Goal: Transaction & Acquisition: Purchase product/service

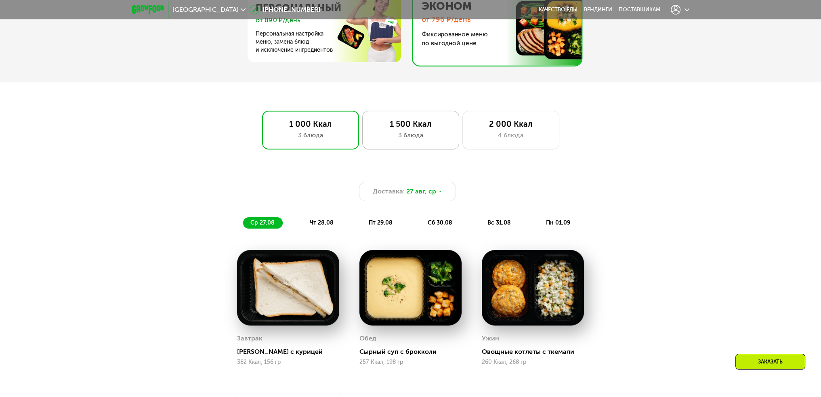
scroll to position [566, 0]
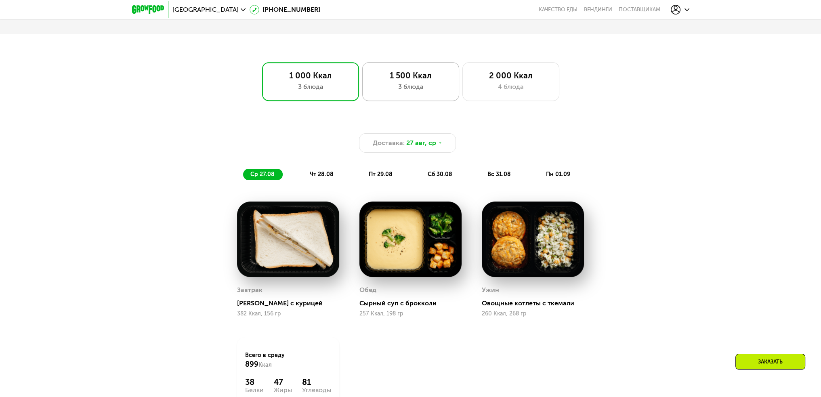
click at [435, 92] on div "3 блюда" at bounding box center [411, 87] width 80 height 10
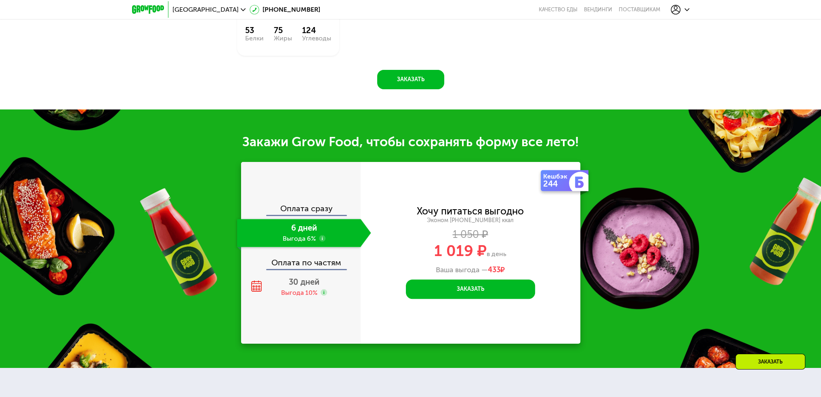
scroll to position [929, 0]
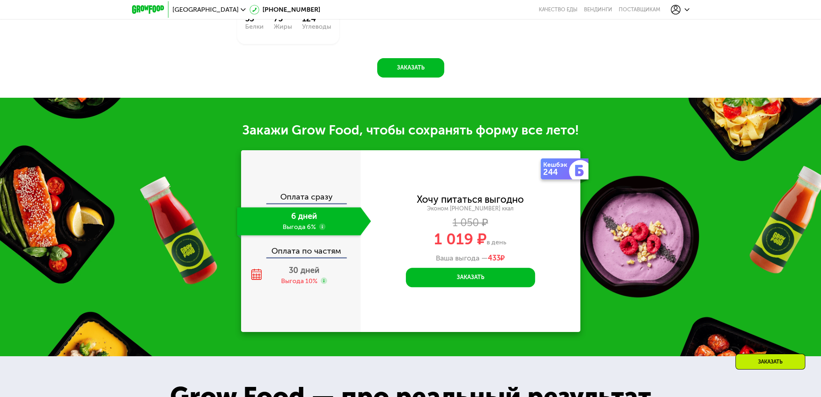
click at [689, 4] on div at bounding box center [680, 10] width 27 height 18
click at [685, 9] on icon at bounding box center [687, 9] width 5 height 5
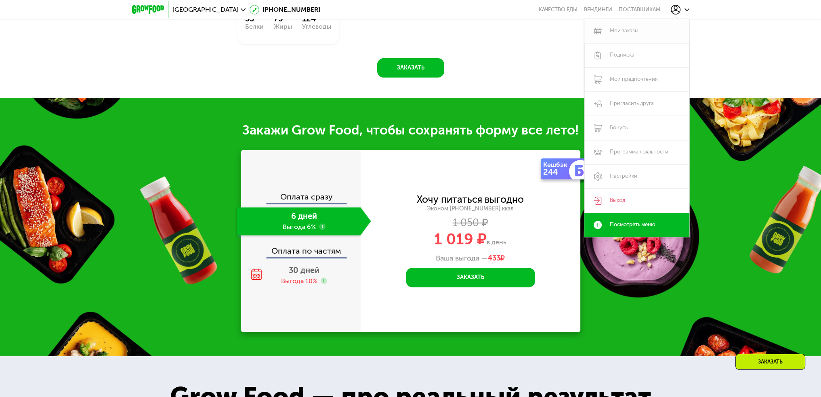
click at [638, 32] on link "Мои заказы" at bounding box center [637, 31] width 105 height 24
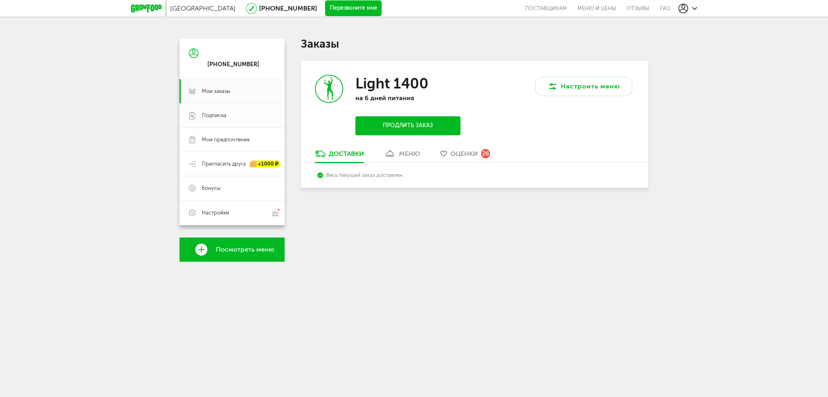
click at [259, 110] on link "Подписка" at bounding box center [231, 115] width 105 height 24
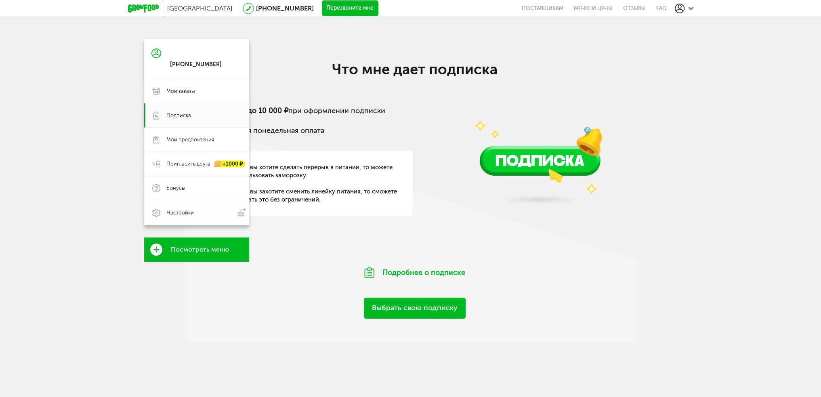
click at [208, 220] on link "Настройки" at bounding box center [196, 212] width 105 height 25
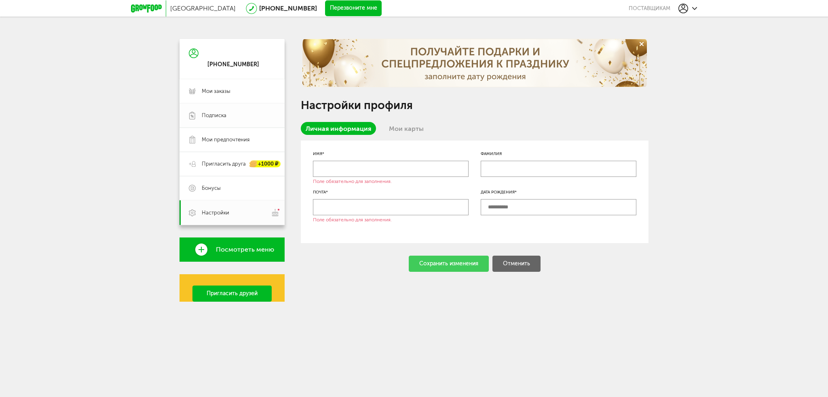
click at [209, 121] on link "Подписка" at bounding box center [231, 115] width 105 height 24
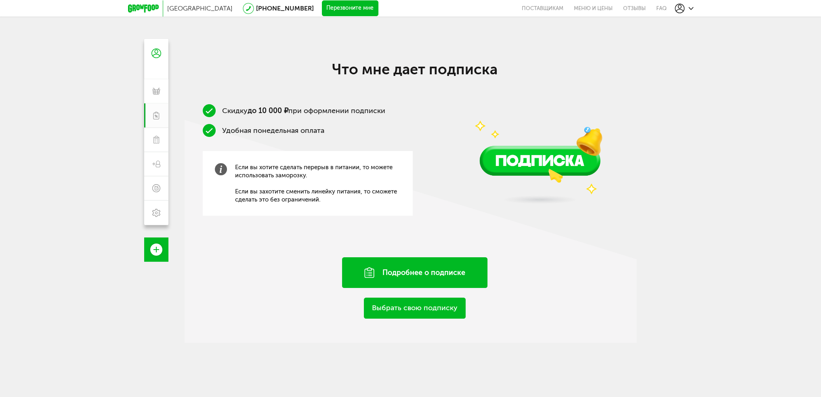
click at [390, 269] on div "Подробнее о подписке" at bounding box center [414, 272] width 145 height 31
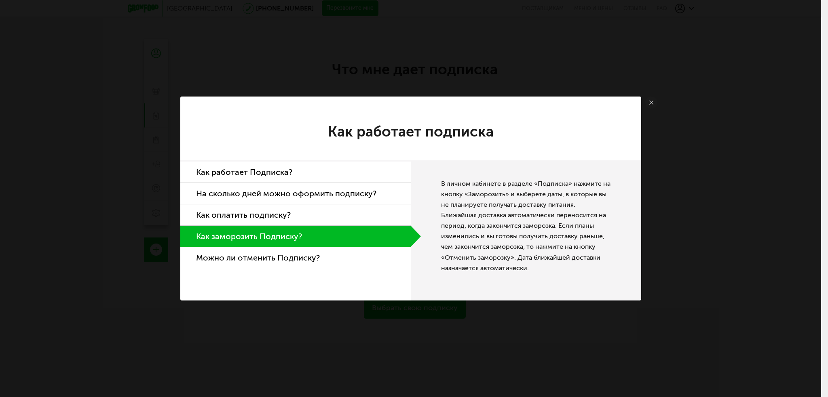
click at [272, 171] on li "Как работает Подписка?" at bounding box center [295, 172] width 230 height 21
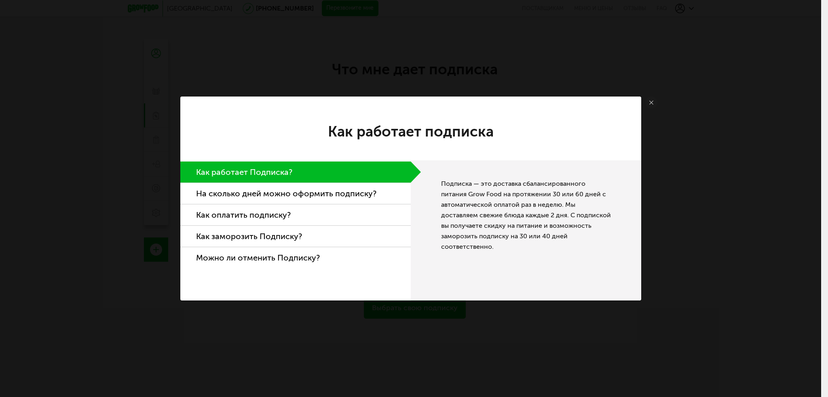
click at [350, 185] on li "На сколько дней можно оформить подписку?" at bounding box center [295, 193] width 230 height 21
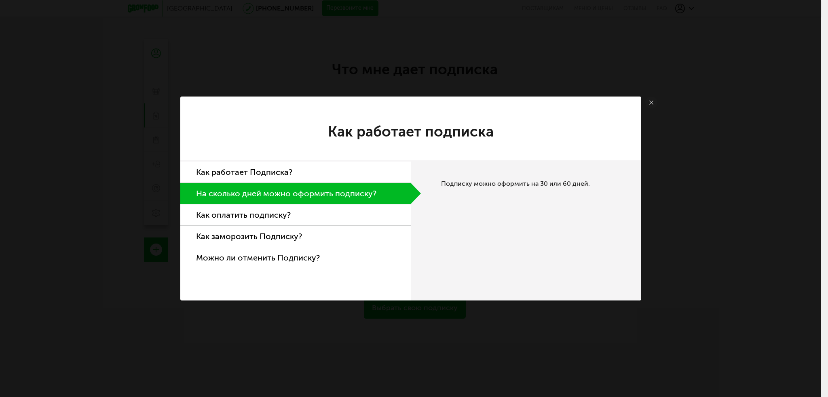
click at [650, 103] on use at bounding box center [651, 103] width 4 height 4
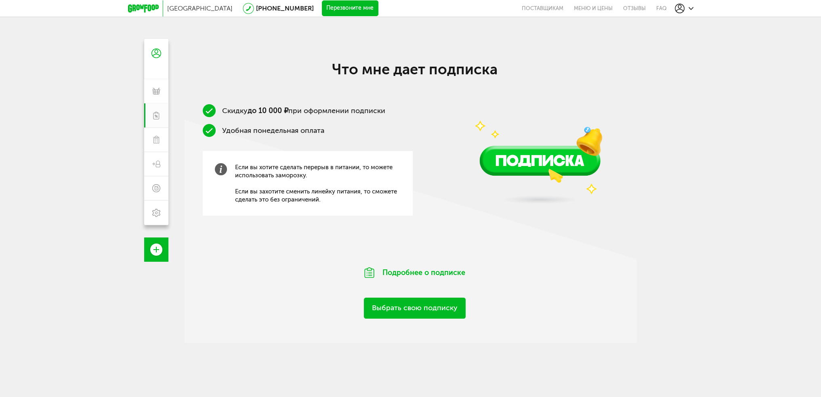
click at [142, 6] on icon at bounding box center [143, 8] width 31 height 8
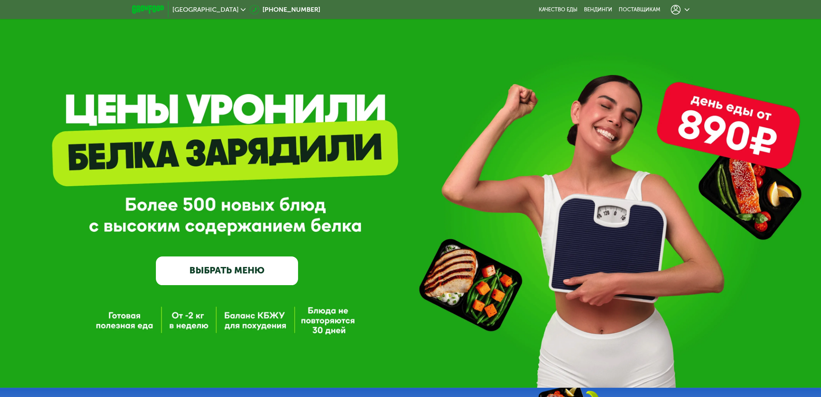
click at [238, 256] on div "GrowFood — доставка правильного питания ВЫБРАТЬ МЕНЮ" at bounding box center [227, 208] width 142 height 154
click at [246, 283] on link "ВЫБРАТЬ МЕНЮ" at bounding box center [227, 271] width 142 height 29
drag, startPoint x: 254, startPoint y: 266, endPoint x: 338, endPoint y: 248, distance: 86.5
click at [254, 266] on link "ВЫБРАТЬ МЕНЮ" at bounding box center [227, 271] width 142 height 29
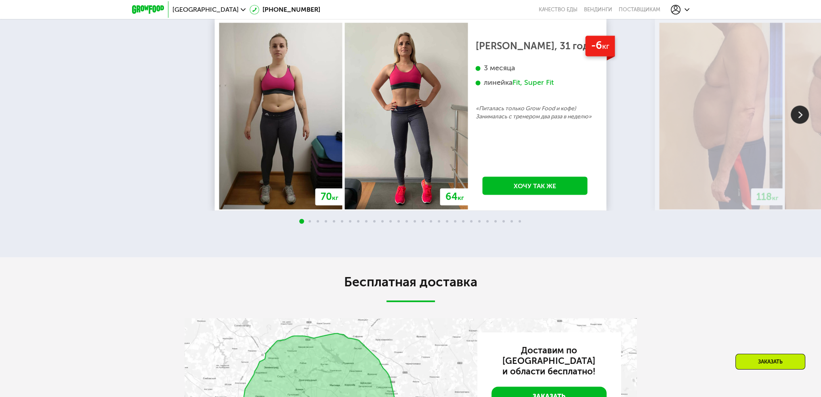
scroll to position [1703, 0]
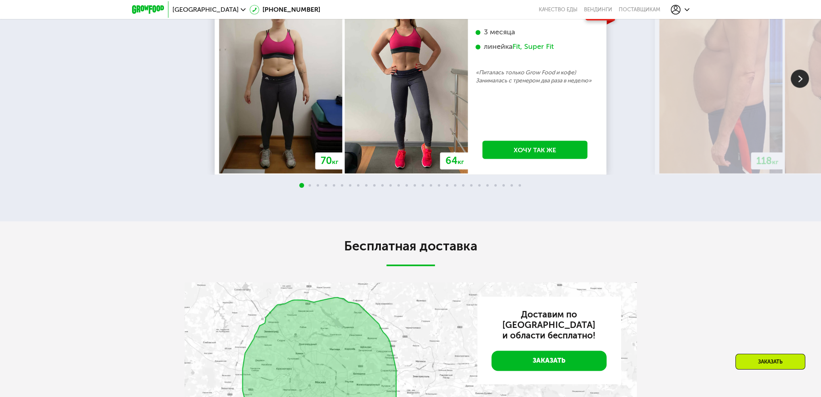
click at [806, 88] on img at bounding box center [800, 79] width 18 height 18
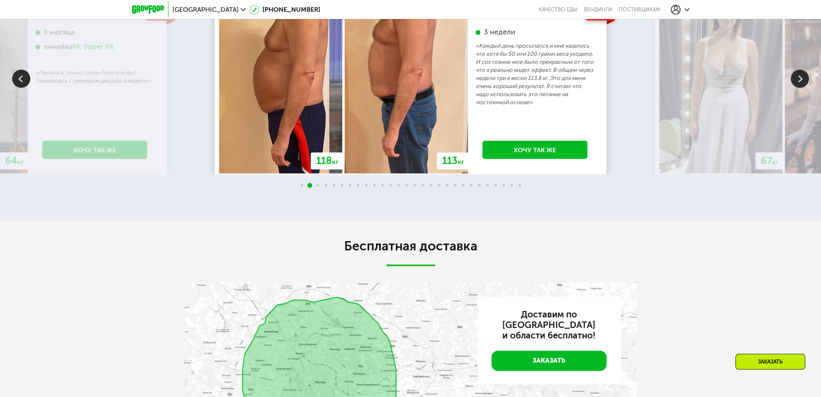
click at [806, 88] on img at bounding box center [800, 79] width 18 height 18
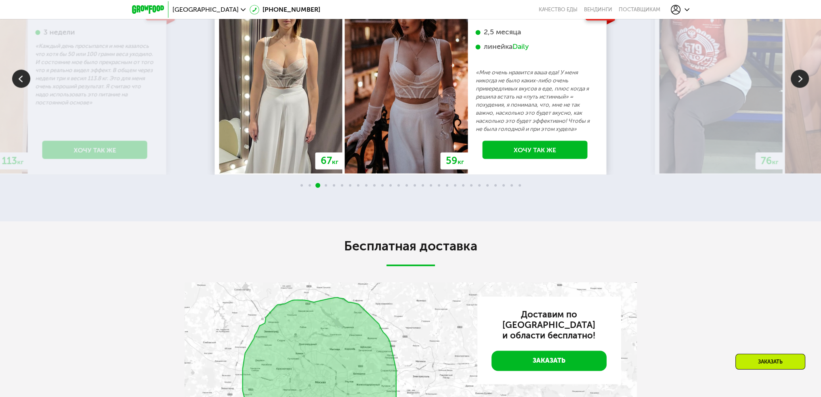
click at [806, 88] on img at bounding box center [800, 79] width 18 height 18
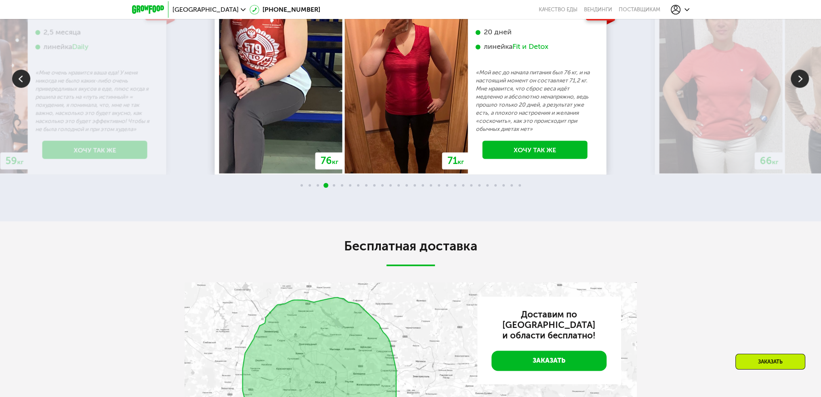
click at [806, 88] on img at bounding box center [800, 79] width 18 height 18
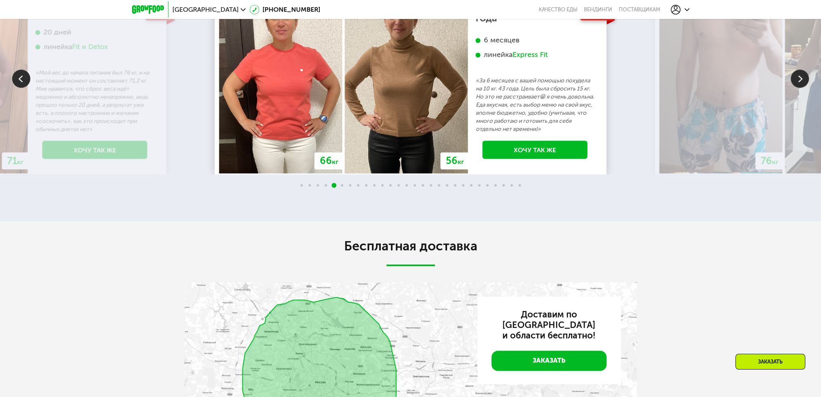
click at [806, 88] on img at bounding box center [800, 79] width 18 height 18
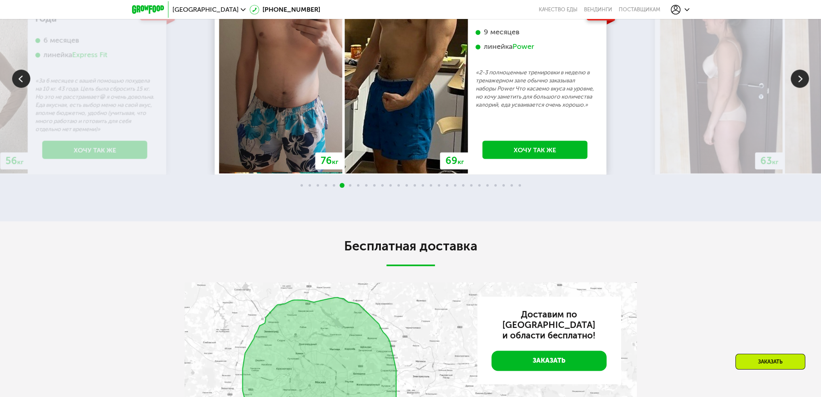
click at [806, 88] on img at bounding box center [800, 79] width 18 height 18
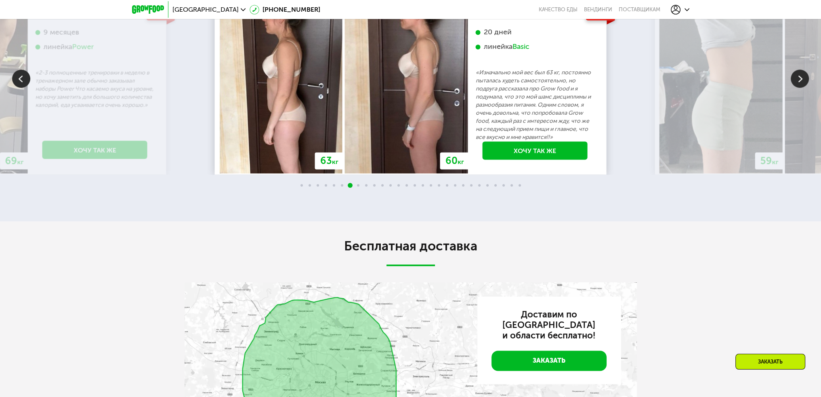
click at [806, 88] on img at bounding box center [800, 79] width 18 height 18
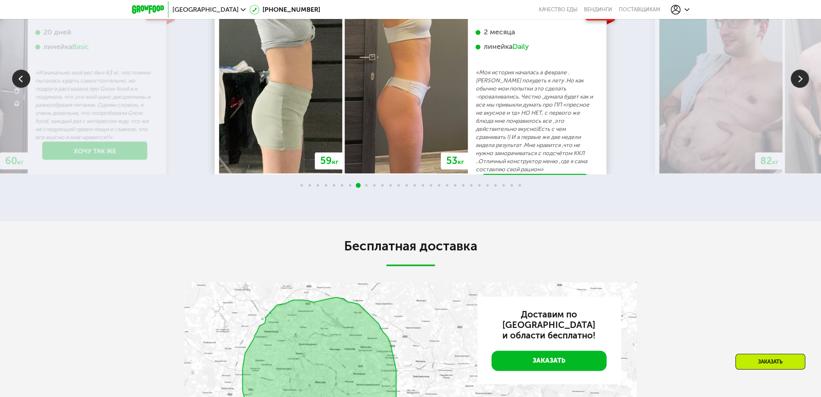
click at [805, 88] on img at bounding box center [800, 79] width 18 height 18
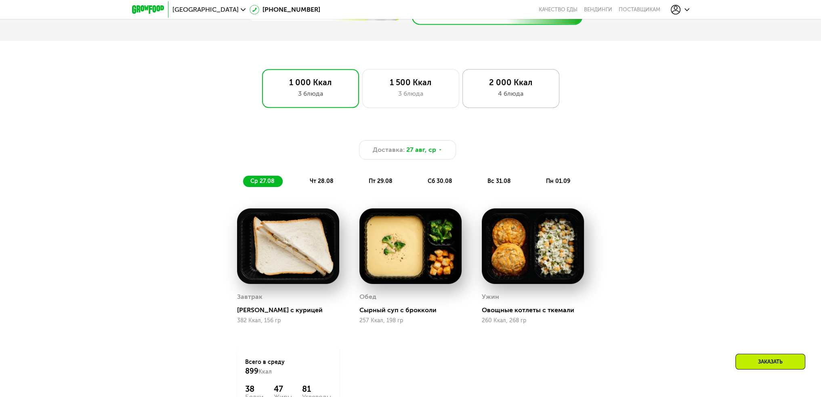
scroll to position [571, 0]
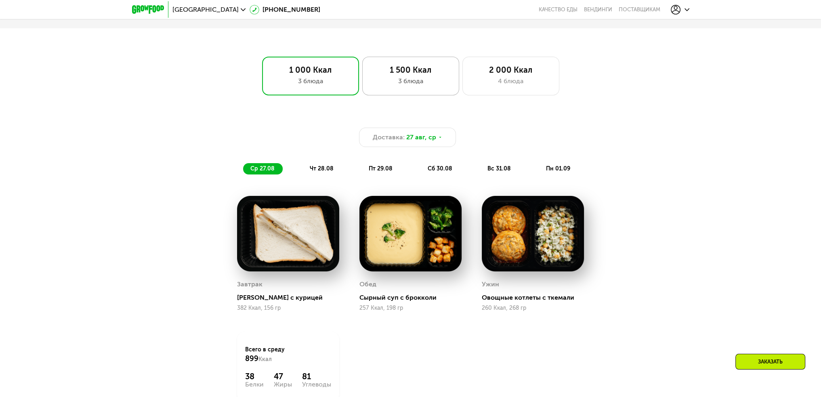
click at [436, 81] on div "3 блюда" at bounding box center [411, 81] width 80 height 10
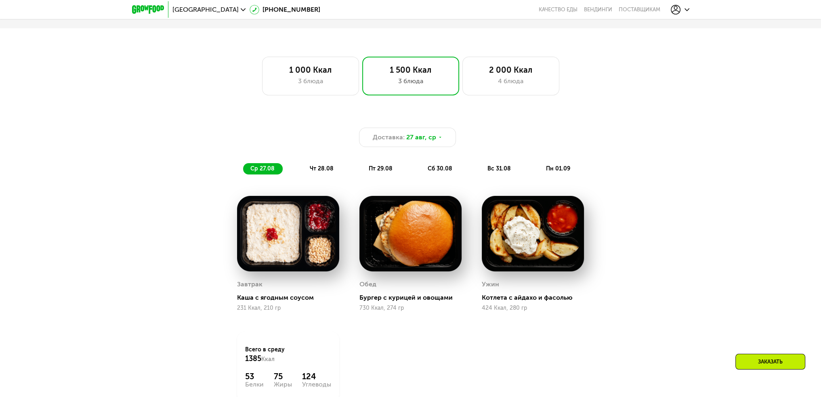
click at [331, 171] on span "чт 28.08" at bounding box center [322, 168] width 24 height 7
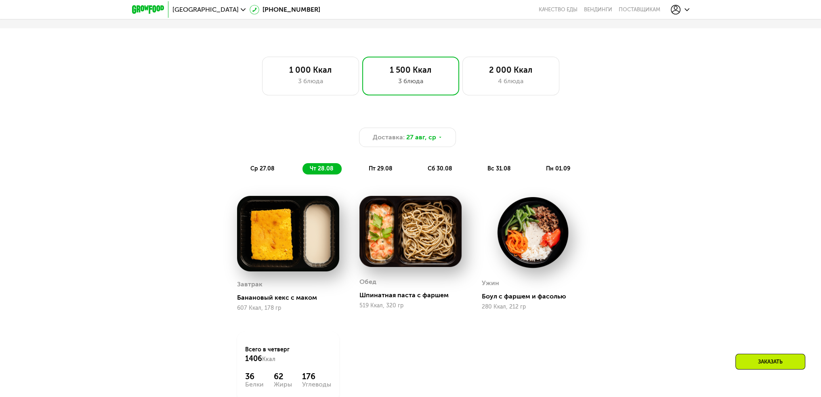
click at [384, 168] on span "пт 29.08" at bounding box center [381, 168] width 24 height 7
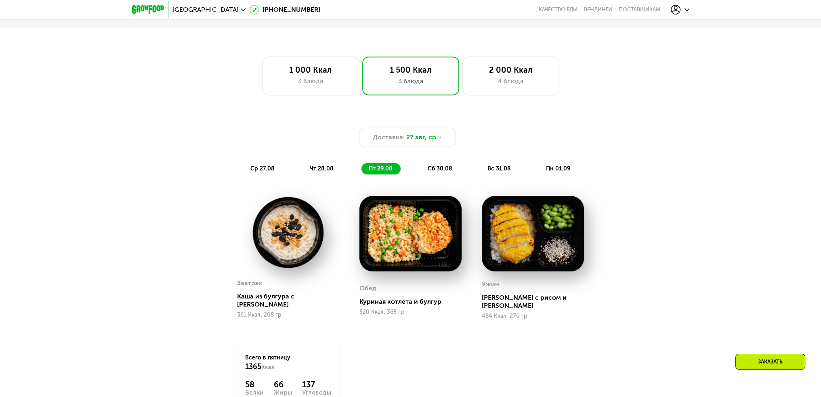
click at [448, 164] on div "Доставка: 27 авг, ср ср 27.08 чт 28.08 пт 29.08 сб 30.08 вс 31.08 пн 01.09" at bounding box center [411, 151] width 478 height 47
click at [432, 169] on span "сб 30.08" at bounding box center [440, 168] width 25 height 7
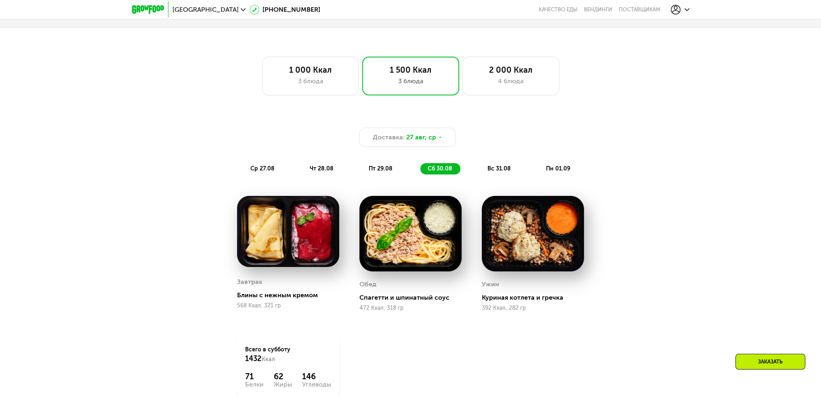
click at [488, 171] on span "вс 31.08" at bounding box center [499, 168] width 23 height 7
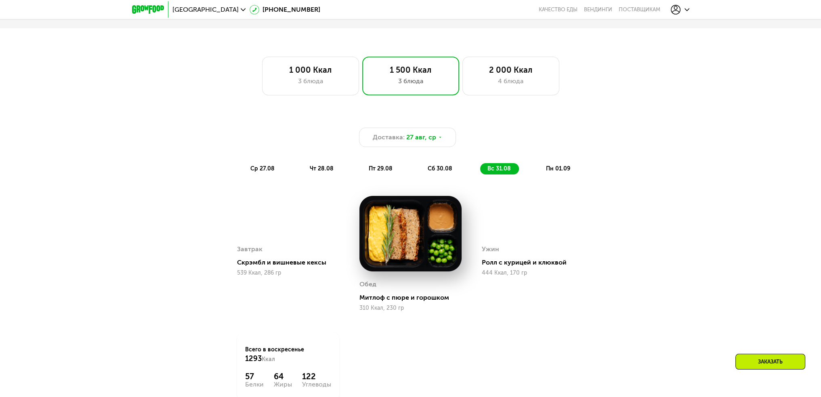
click at [535, 172] on div "ср 27.08 чт 28.08 пт 29.08 сб 30.08 вс 31.08 пн 01.09" at bounding box center [410, 168] width 335 height 11
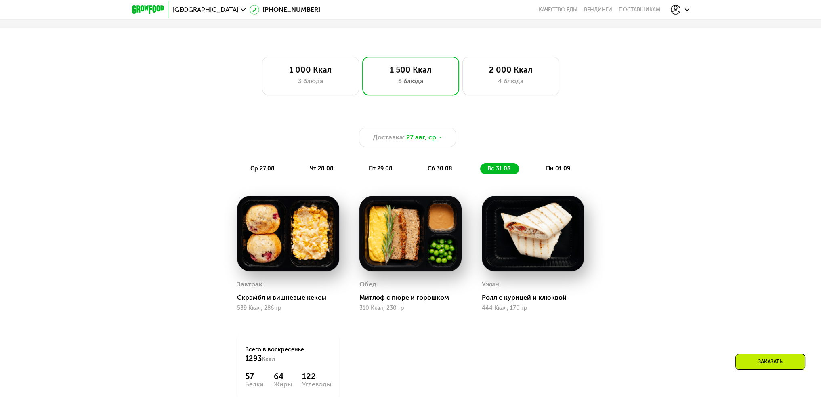
click at [562, 172] on span "пн 01.09" at bounding box center [558, 168] width 24 height 7
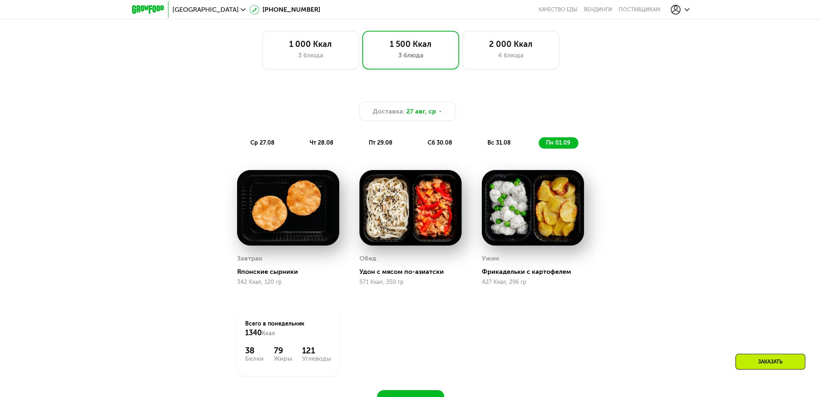
scroll to position [693, 0]
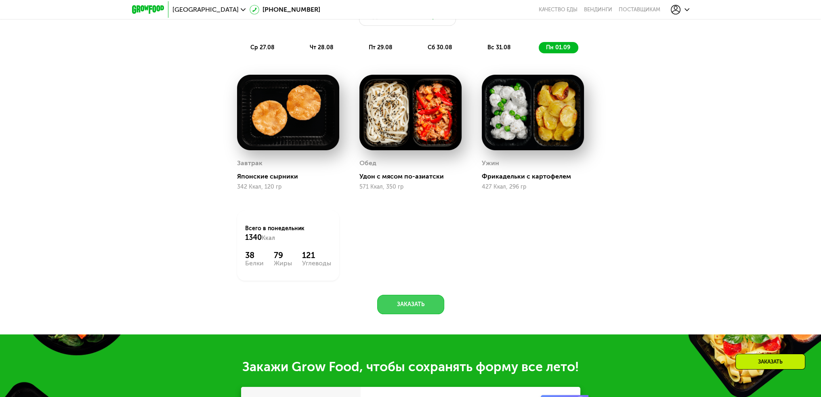
click at [411, 314] on button "Заказать" at bounding box center [410, 304] width 67 height 19
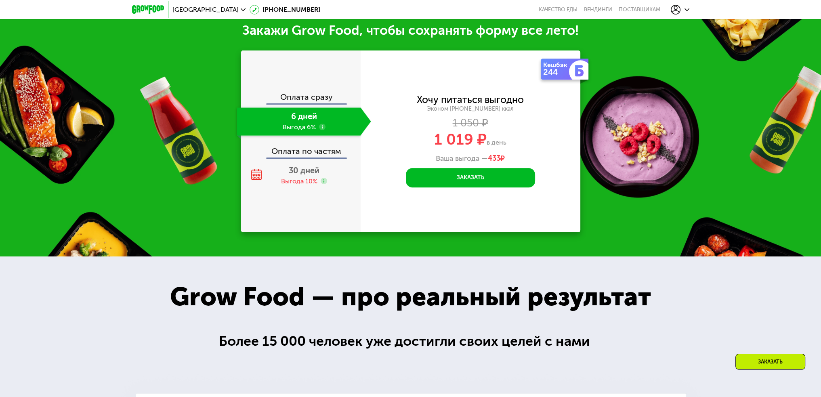
scroll to position [1030, 0]
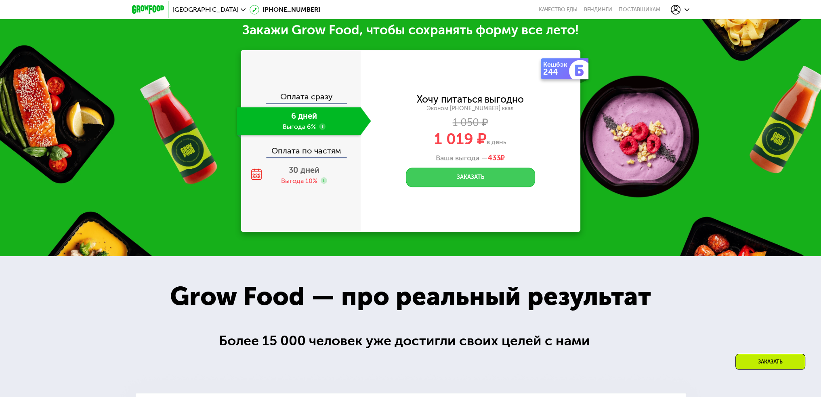
click at [487, 183] on button "Заказать" at bounding box center [470, 177] width 129 height 19
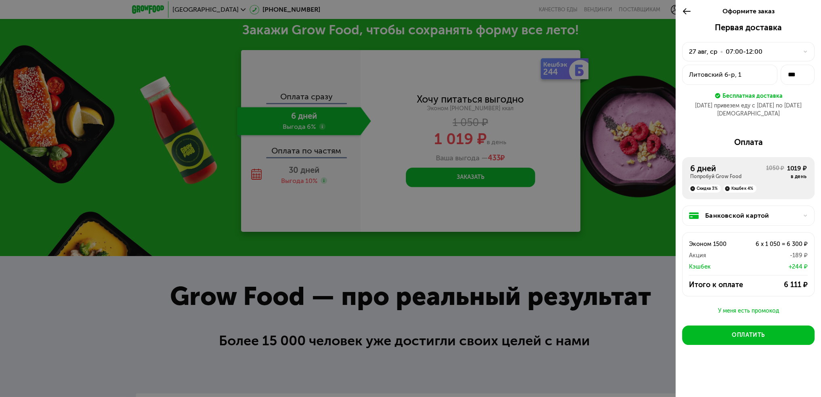
click at [740, 53] on div "07:00-12:00" at bounding box center [744, 52] width 37 height 10
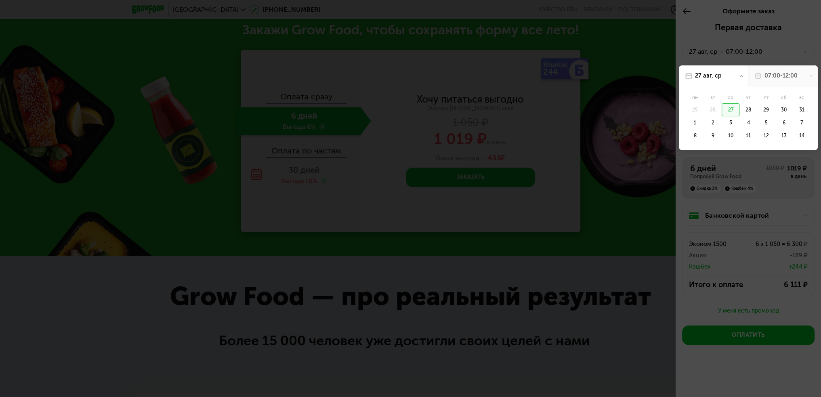
click at [722, 109] on div "26" at bounding box center [731, 109] width 18 height 13
click at [764, 192] on div at bounding box center [410, 198] width 821 height 397
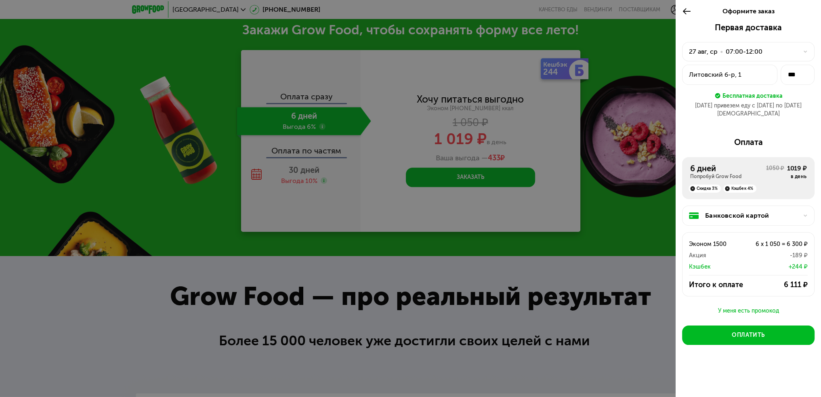
drag, startPoint x: 629, startPoint y: 140, endPoint x: 634, endPoint y: 78, distance: 62.4
click at [629, 140] on div at bounding box center [410, 198] width 821 height 397
click at [687, 15] on icon at bounding box center [686, 11] width 9 height 10
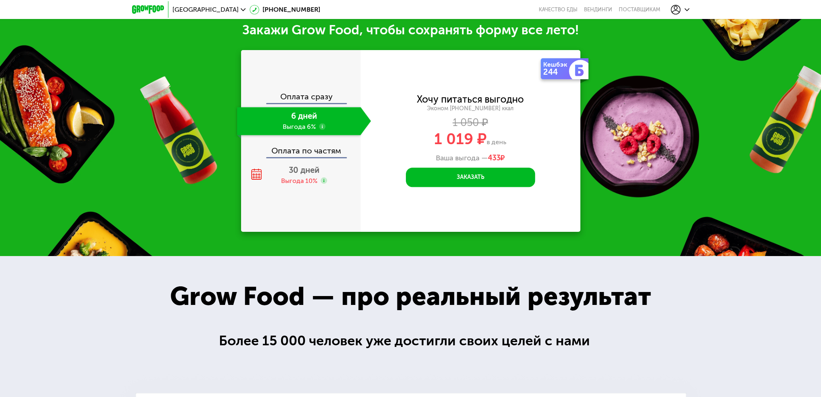
click at [678, 11] on use at bounding box center [676, 10] width 10 height 10
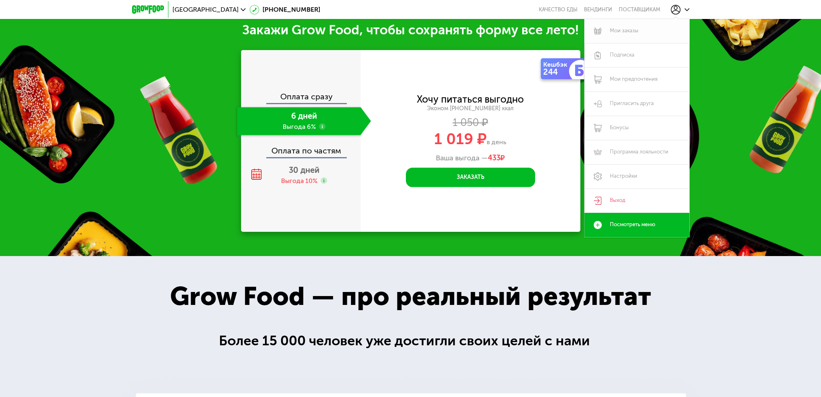
click at [617, 32] on link "Мои заказы" at bounding box center [637, 31] width 105 height 24
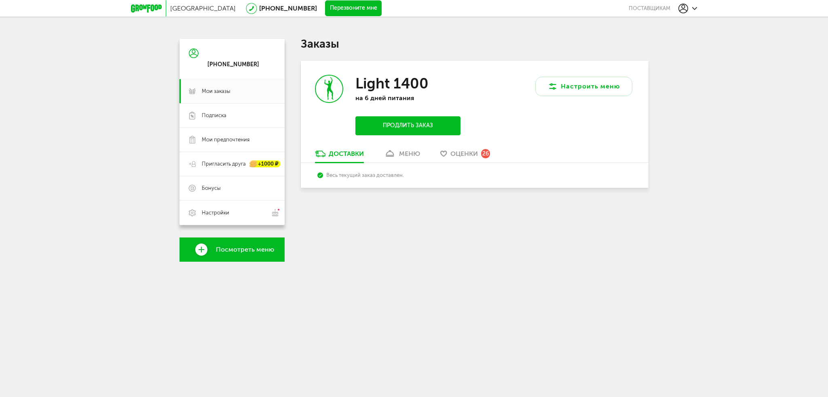
click at [424, 126] on button "Продлить заказ" at bounding box center [407, 125] width 105 height 19
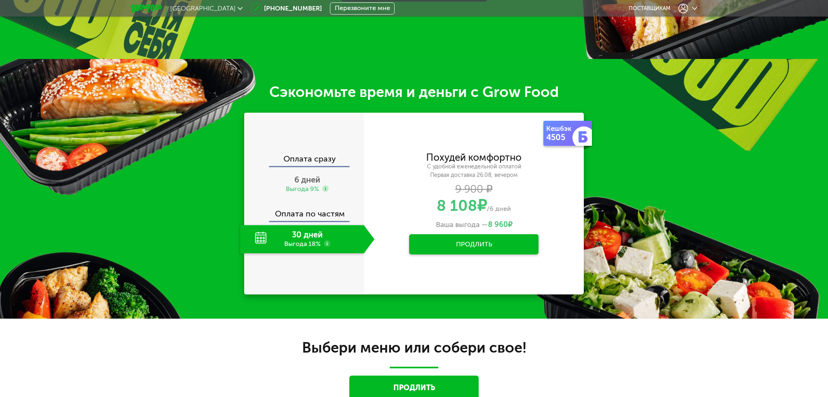
scroll to position [323, 0]
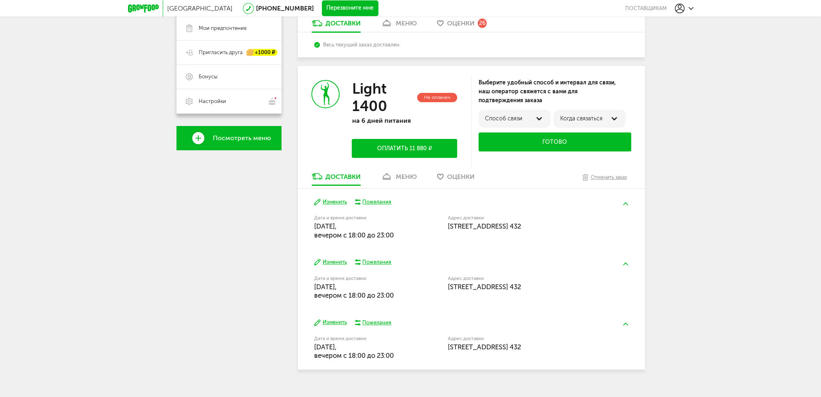
scroll to position [125, 0]
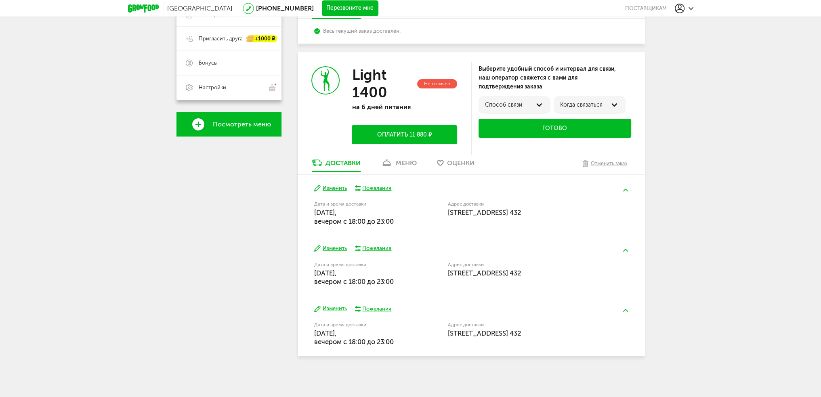
click at [401, 162] on div "меню" at bounding box center [406, 163] width 21 height 8
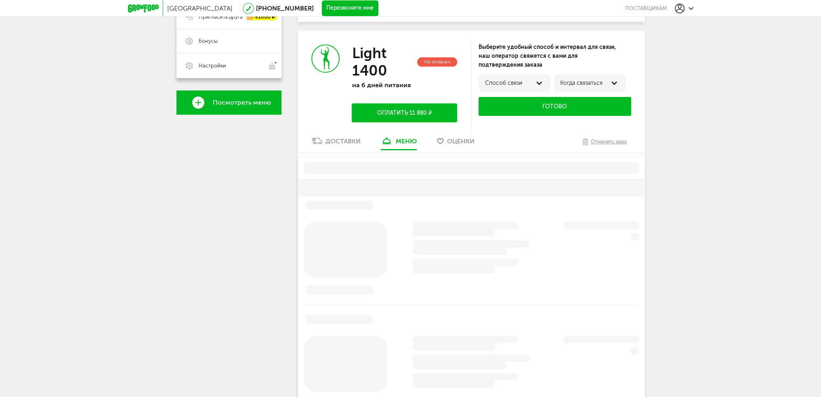
scroll to position [157, 0]
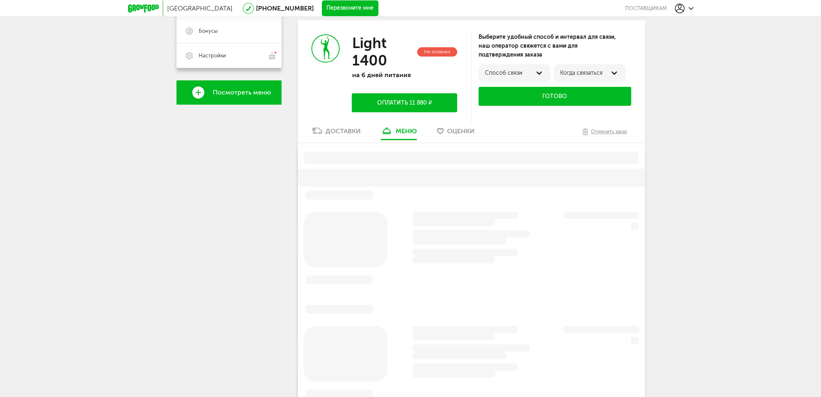
click at [324, 132] on link "Доставки" at bounding box center [336, 132] width 57 height 13
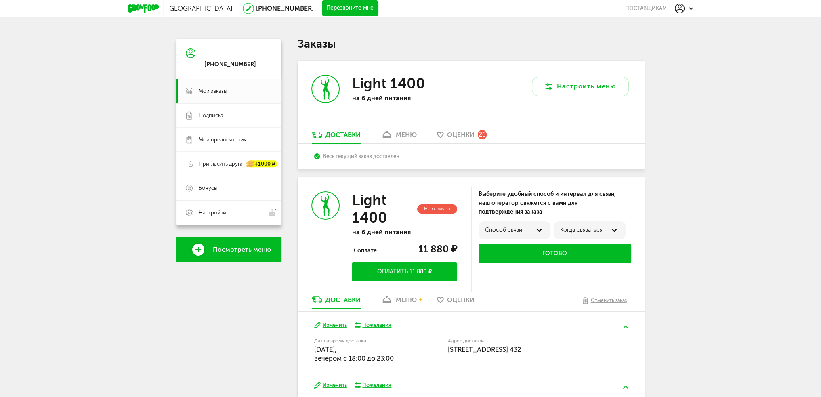
click at [152, 6] on icon at bounding box center [143, 8] width 31 height 8
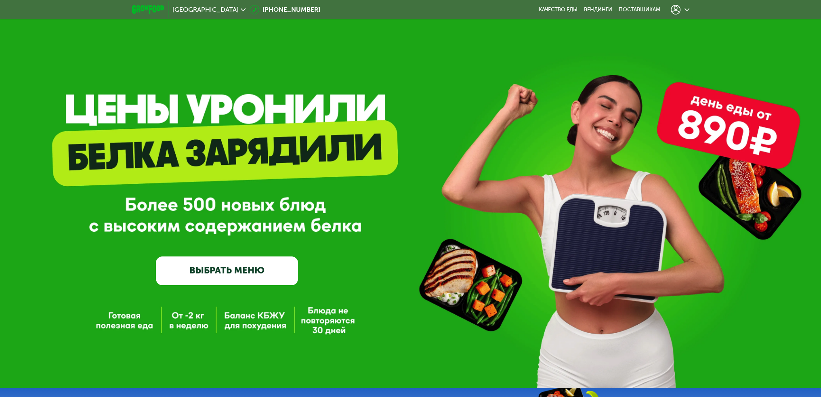
click at [236, 274] on link "ВЫБРАТЬ МЕНЮ" at bounding box center [227, 271] width 142 height 29
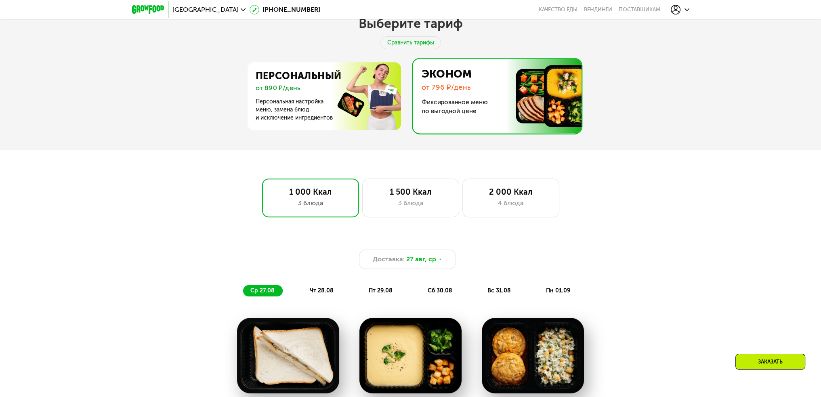
scroll to position [525, 0]
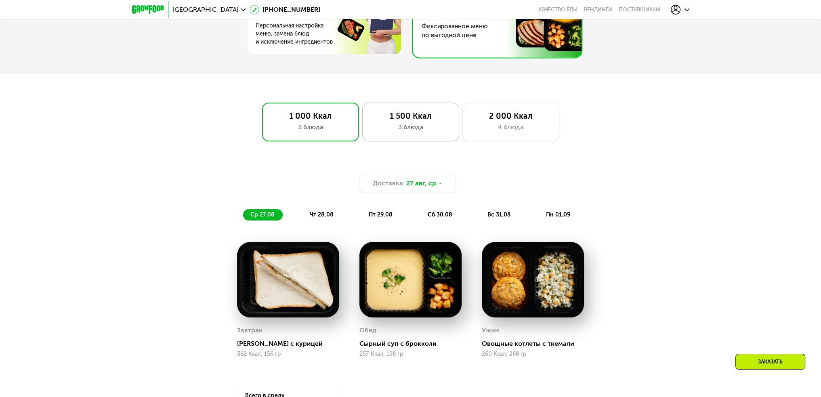
click at [416, 132] on div "3 блюда" at bounding box center [411, 127] width 80 height 10
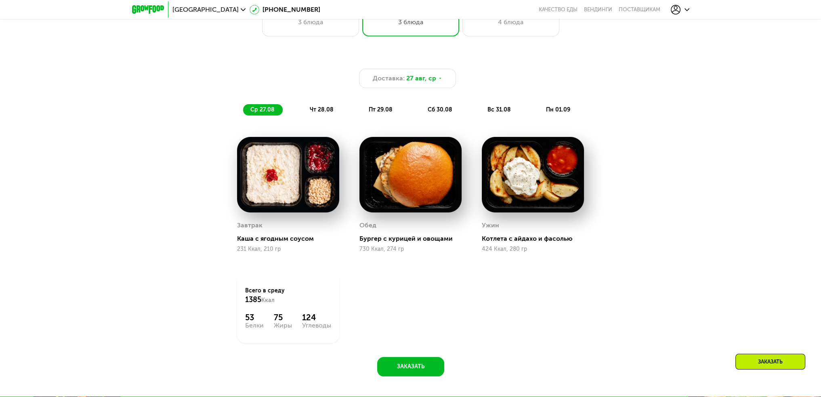
scroll to position [619, 0]
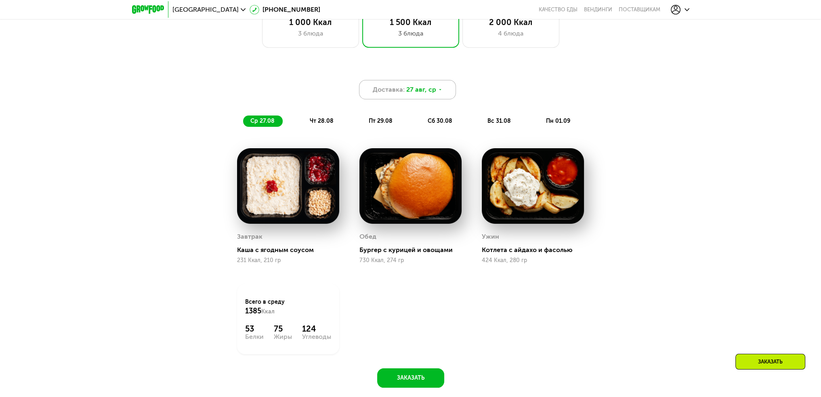
click at [403, 95] on span "Доставка:" at bounding box center [389, 90] width 32 height 10
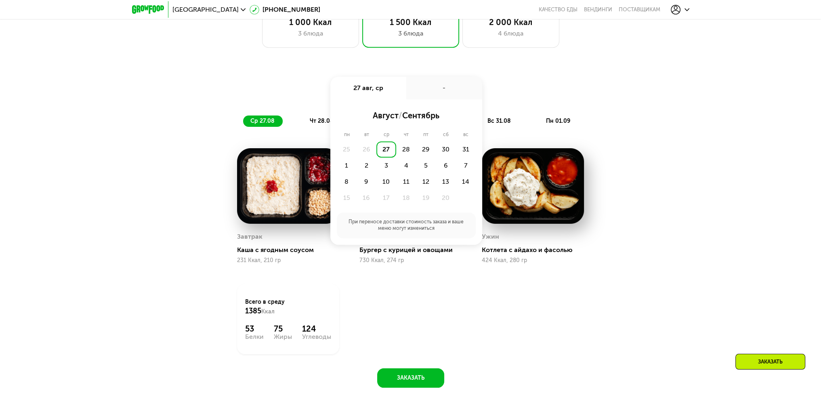
click at [389, 149] on div "27" at bounding box center [387, 149] width 20 height 16
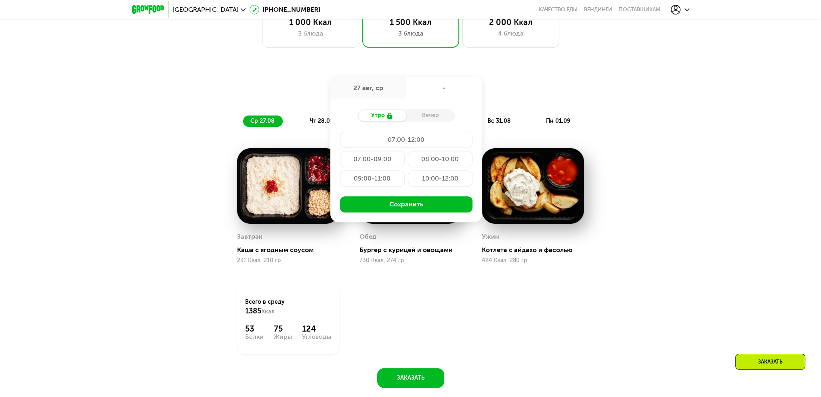
click at [617, 124] on div "Доставка: 27 авг, ср 27 авг, ср - Утро Вечер 07:00-12:00 07:00-09:00 08:00-10:0…" at bounding box center [411, 103] width 478 height 47
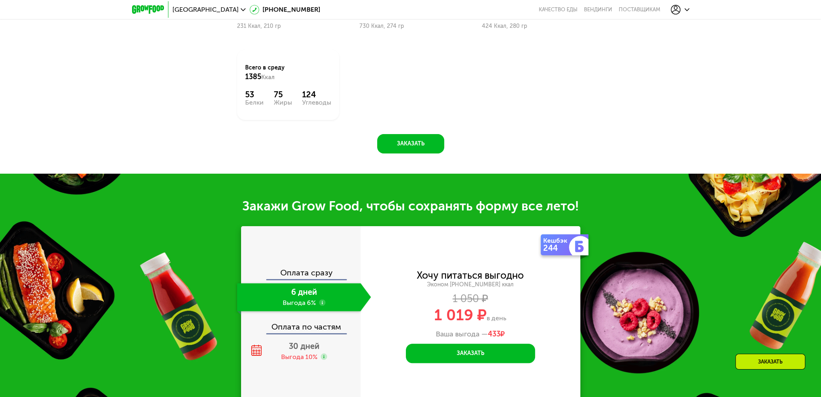
scroll to position [659, 0]
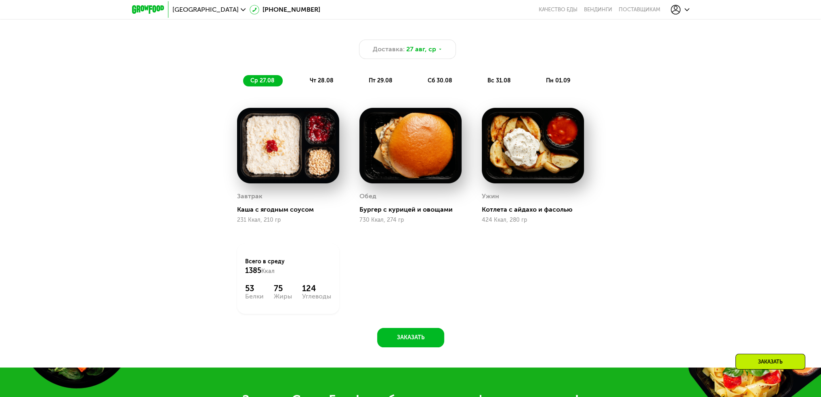
click at [302, 79] on div "ср 27.08 чт 28.08 пт 29.08 сб 30.08 вс 31.08 пн 01.09" at bounding box center [410, 80] width 335 height 11
click at [362, 78] on div "чт 28.08" at bounding box center [381, 80] width 39 height 11
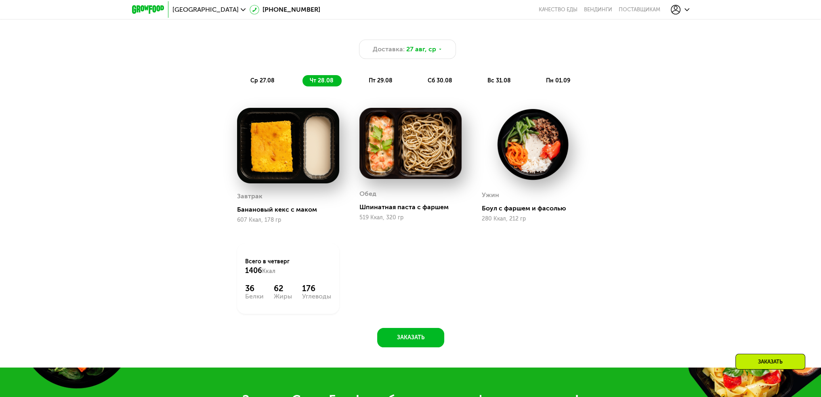
click at [373, 83] on span "пт 29.08" at bounding box center [381, 80] width 24 height 7
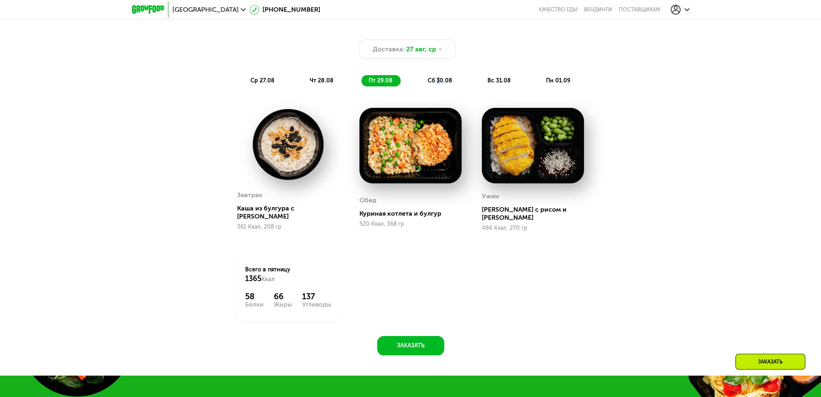
click at [438, 82] on span "сб 30.08" at bounding box center [440, 80] width 25 height 7
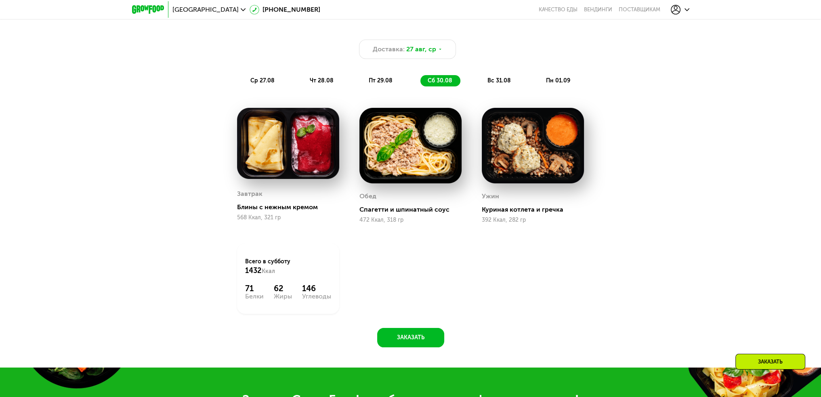
click at [496, 83] on span "вс 31.08" at bounding box center [499, 80] width 23 height 7
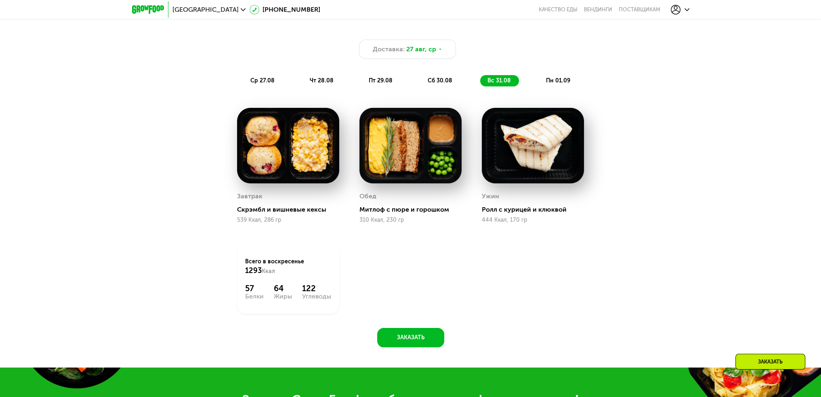
click at [551, 84] on span "пн 01.09" at bounding box center [558, 80] width 24 height 7
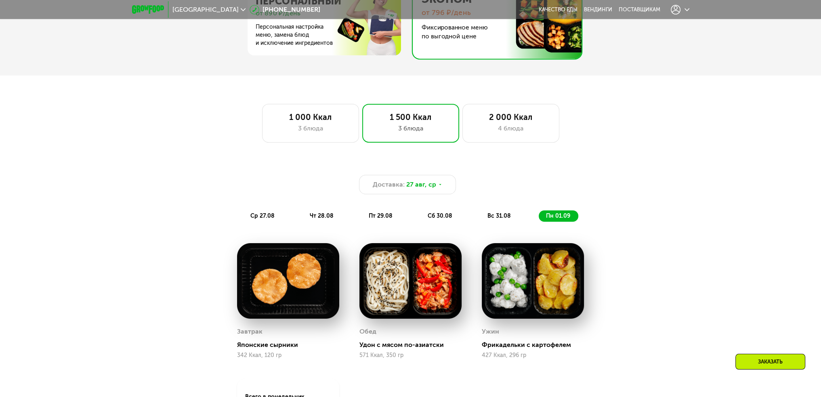
scroll to position [538, 0]
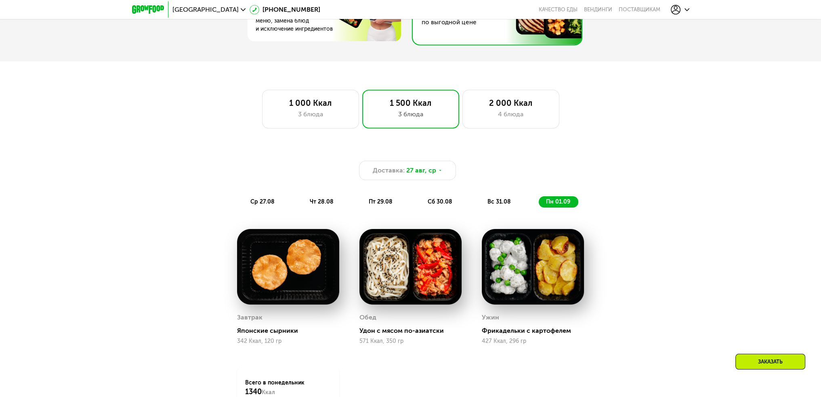
click at [656, 140] on div "Доставка: 27 авг, ср ср 27.08 чт 28.08 пт 29.08 сб 30.08 вс 31.08 пн 01.09 Завт…" at bounding box center [410, 313] width 821 height 352
click at [422, 163] on div "Доставка: 27 авг, ср ср 27.08 чт 28.08 пт 29.08 сб 30.08 вс 31.08 пн 01.09" at bounding box center [411, 178] width 488 height 70
click at [423, 175] on span "27 авг, ср" at bounding box center [422, 171] width 30 height 10
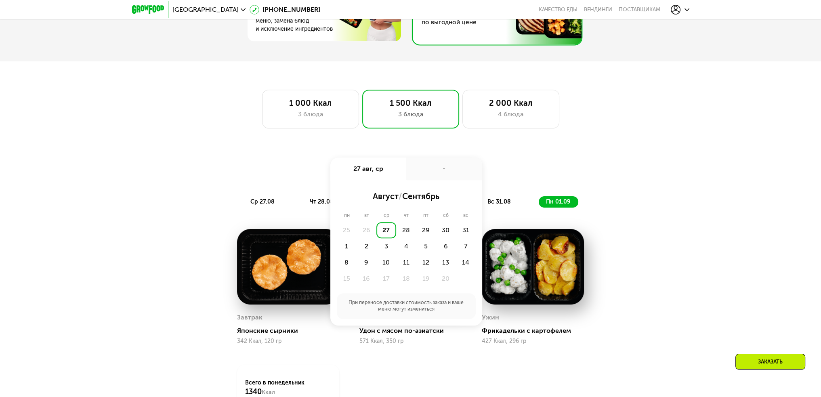
click at [423, 177] on div "-" at bounding box center [445, 169] width 76 height 23
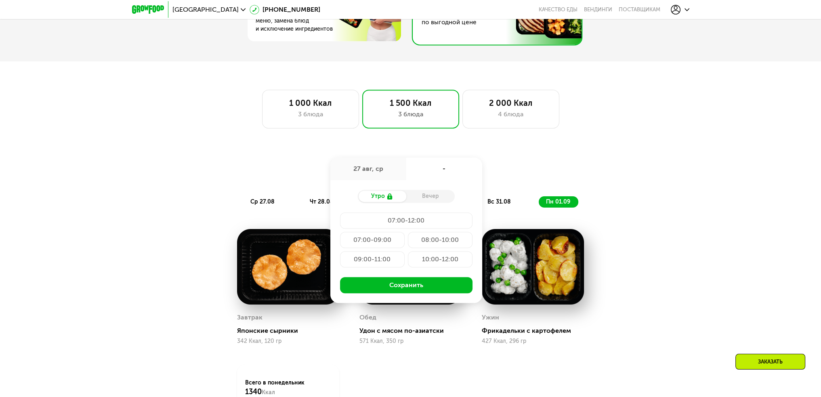
click at [288, 162] on div "Доставка: 27 авг, ср 27 авг, ср - Утро Вечер 07:00-12:00 07:00-09:00 08:00-10:0…" at bounding box center [411, 178] width 488 height 70
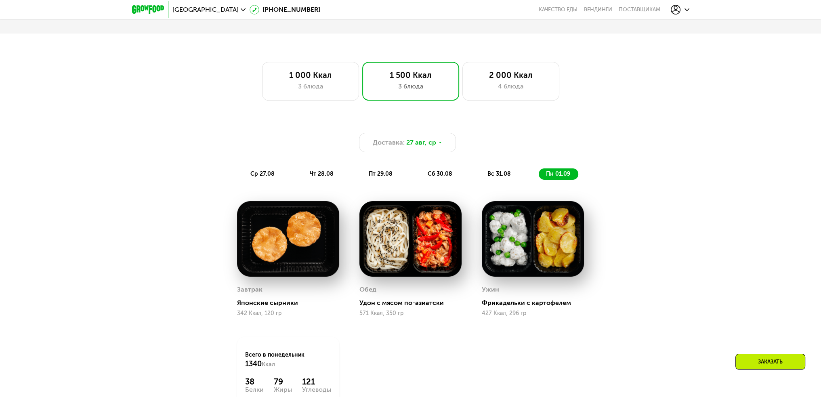
scroll to position [566, 0]
click at [396, 144] on span "Доставка:" at bounding box center [389, 143] width 32 height 10
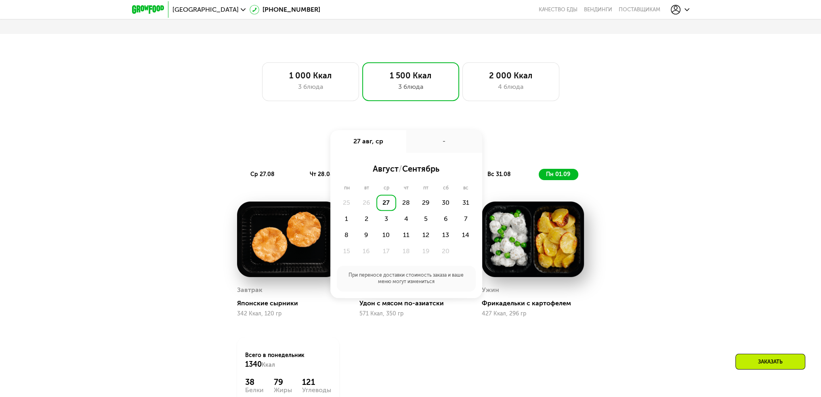
click at [357, 203] on div "25" at bounding box center [367, 203] width 20 height 16
click at [357, 204] on div "25" at bounding box center [367, 203] width 20 height 16
click at [357, 203] on div "25" at bounding box center [367, 203] width 20 height 16
click at [357, 202] on div "25" at bounding box center [367, 203] width 20 height 16
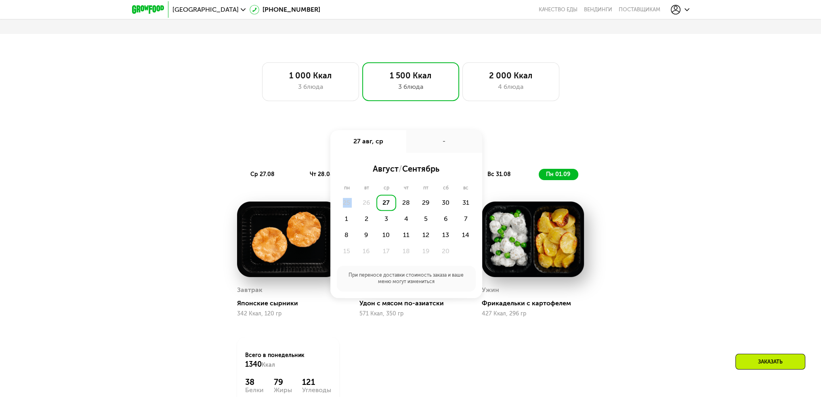
click at [357, 202] on div "25" at bounding box center [367, 203] width 20 height 16
click at [367, 209] on div "26" at bounding box center [367, 203] width 20 height 16
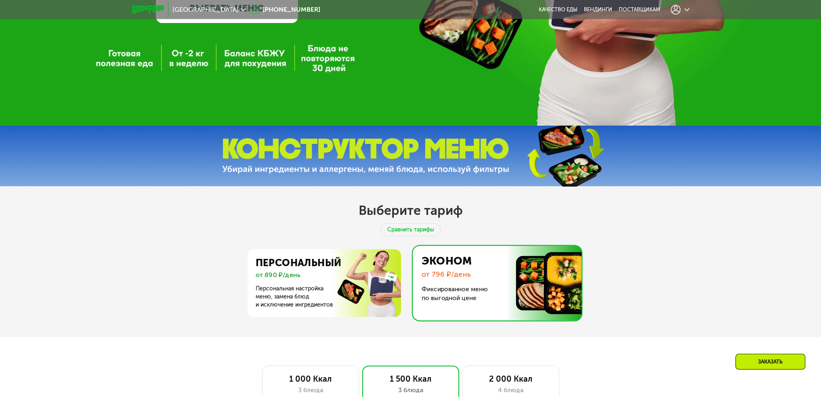
scroll to position [121, 0]
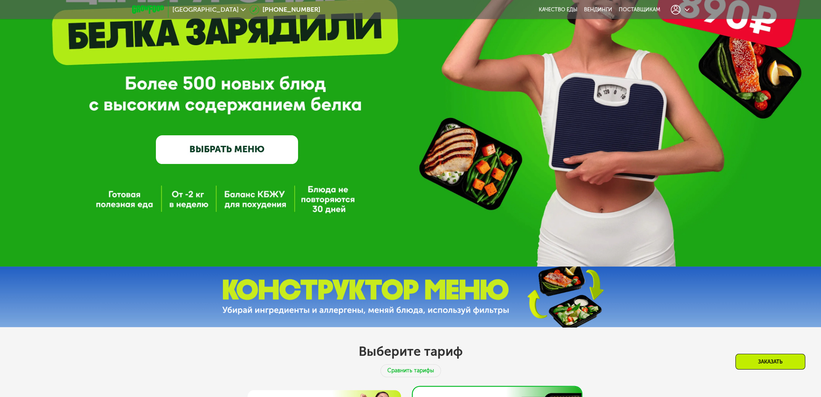
click at [688, 11] on icon at bounding box center [687, 9] width 5 height 5
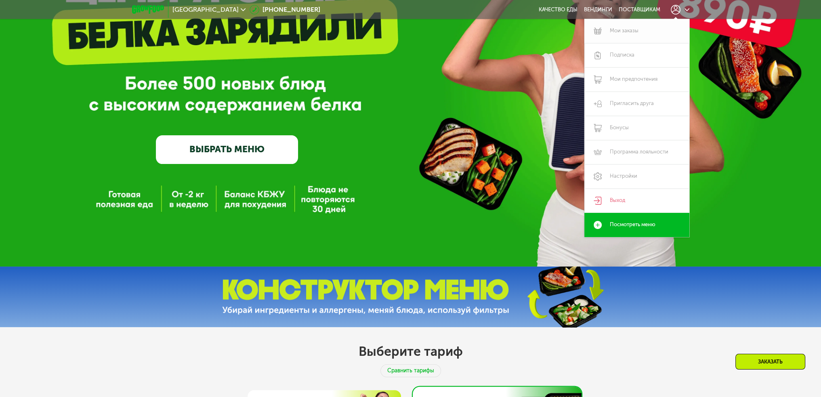
click at [619, 34] on link "Мои заказы" at bounding box center [637, 31] width 105 height 24
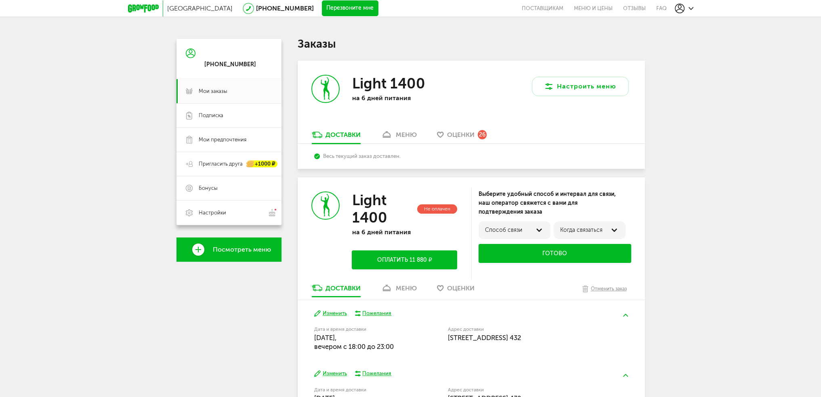
click at [487, 169] on div "Весь текущий заказ доставлен." at bounding box center [472, 156] width 348 height 25
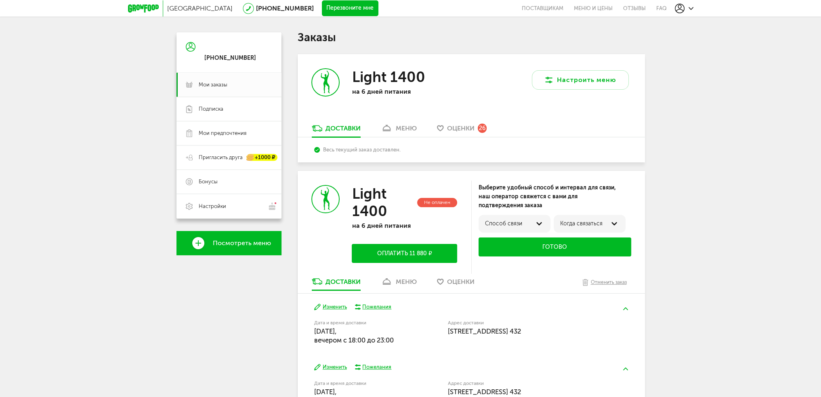
scroll to position [4, 0]
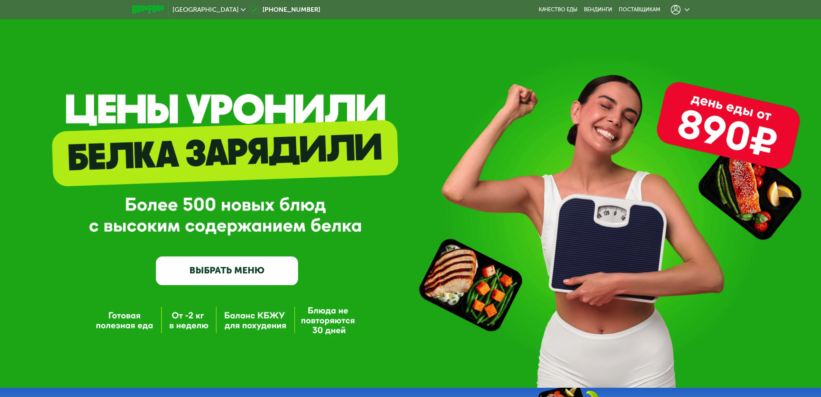
click at [246, 276] on link "ВЫБРАТЬ МЕНЮ" at bounding box center [227, 271] width 142 height 29
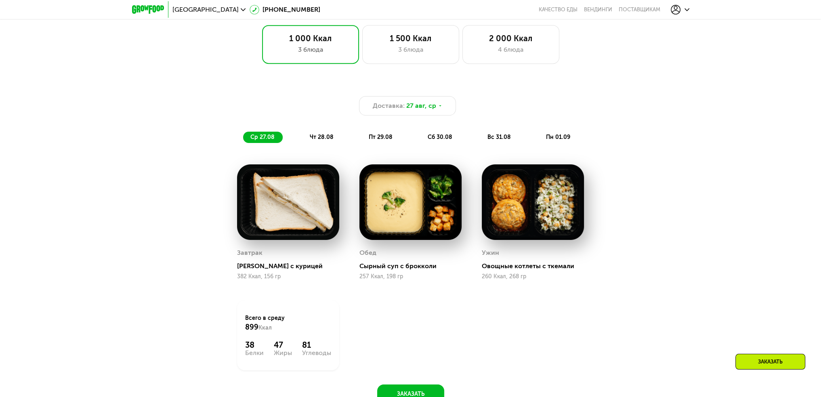
scroll to position [612, 0]
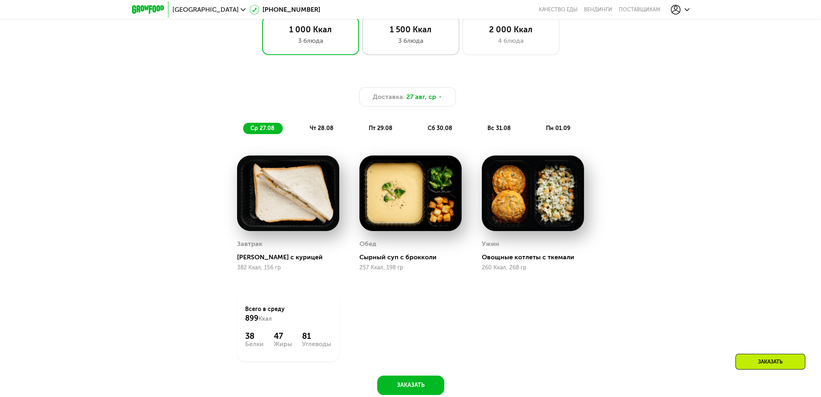
click at [463, 54] on div "1 500 Ккал 3 блюда" at bounding box center [511, 35] width 97 height 39
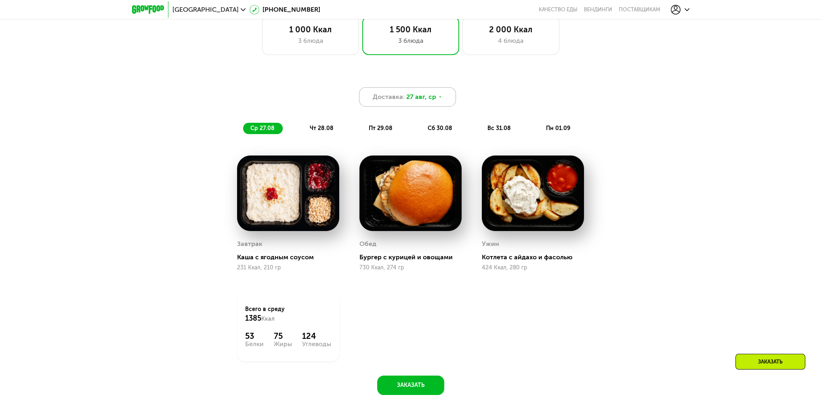
click at [414, 100] on span "27 авг, ср" at bounding box center [422, 97] width 30 height 10
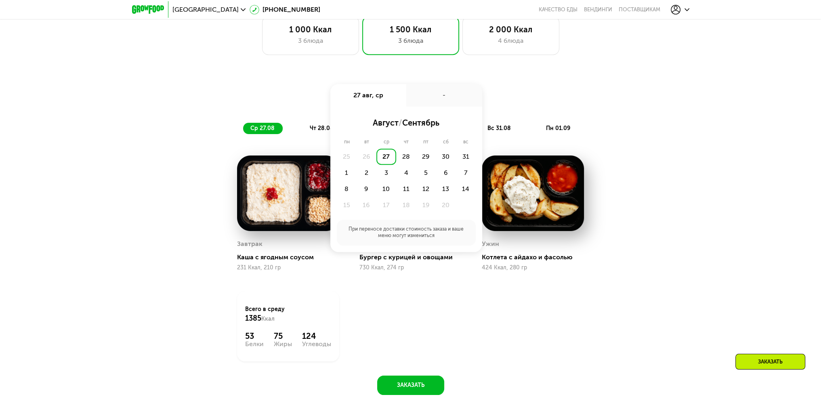
click at [387, 160] on div "27" at bounding box center [387, 157] width 20 height 16
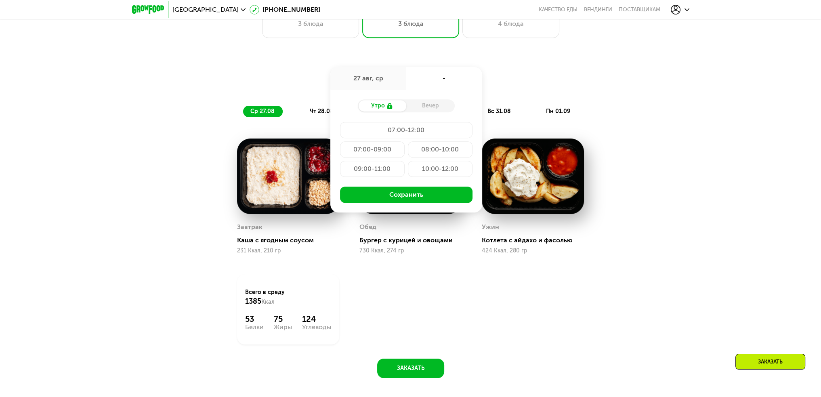
scroll to position [693, 0]
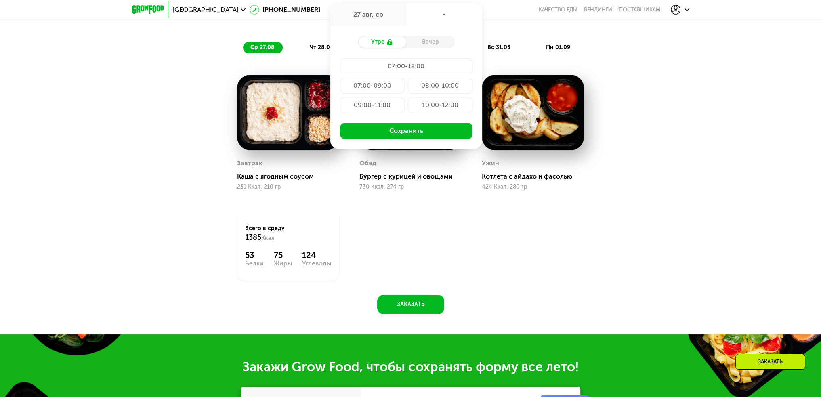
click at [431, 43] on div "Вечер" at bounding box center [431, 41] width 48 height 11
click at [393, 44] on div "Утро" at bounding box center [382, 41] width 48 height 11
click at [392, 45] on use at bounding box center [389, 42] width 5 height 6
click at [427, 47] on div "Вечер" at bounding box center [431, 41] width 48 height 11
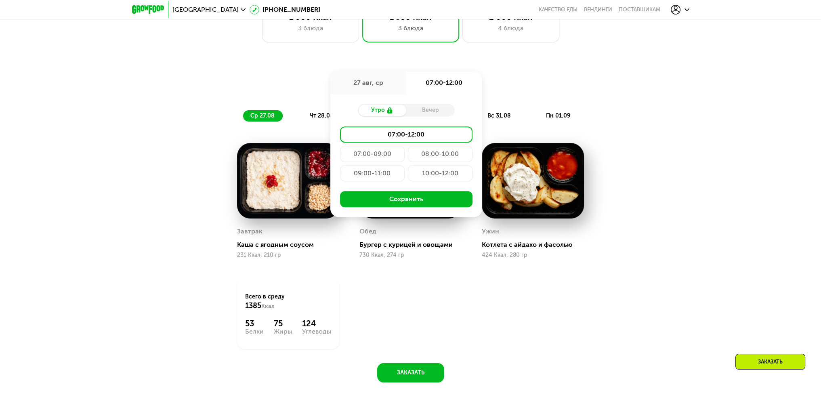
scroll to position [612, 0]
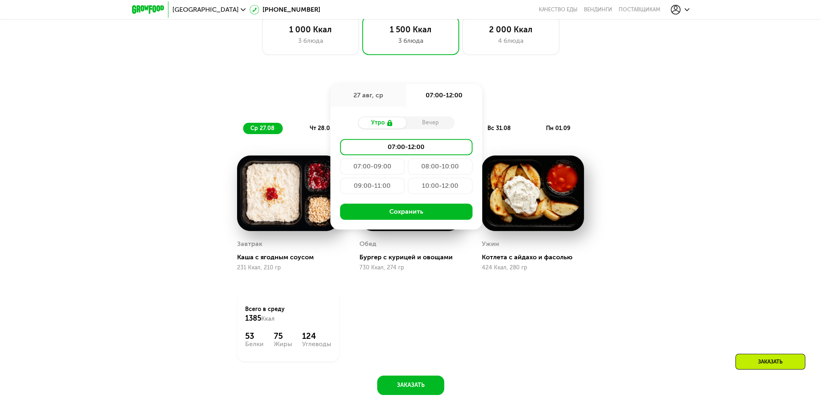
click at [383, 101] on div "27 авг, ср" at bounding box center [369, 95] width 76 height 23
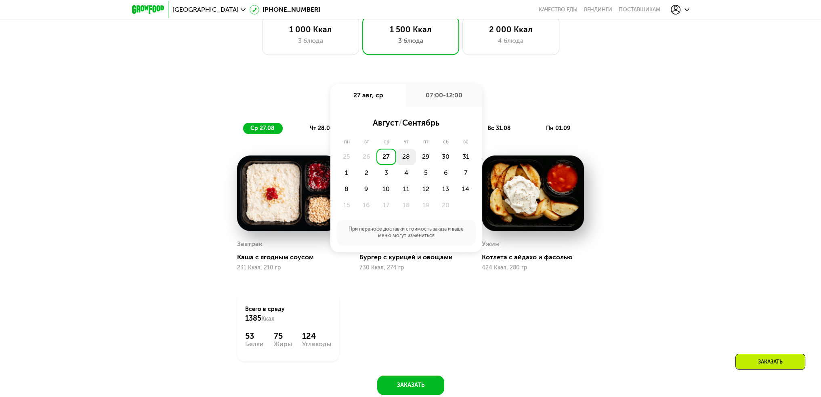
click at [416, 157] on div "28" at bounding box center [426, 157] width 20 height 16
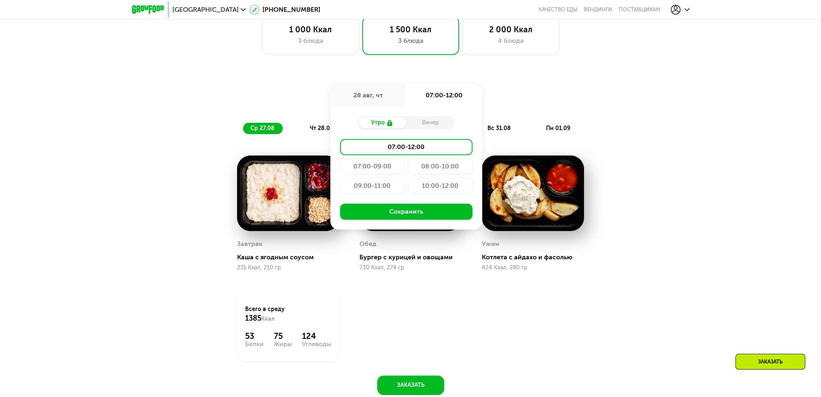
click at [428, 124] on div "Вечер" at bounding box center [431, 122] width 48 height 11
click at [381, 103] on div "28 авг, чт" at bounding box center [369, 95] width 76 height 23
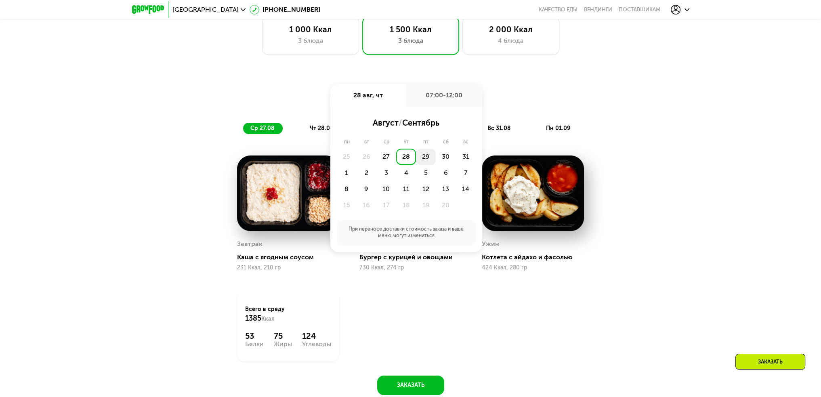
click at [436, 159] on div "29" at bounding box center [446, 157] width 20 height 16
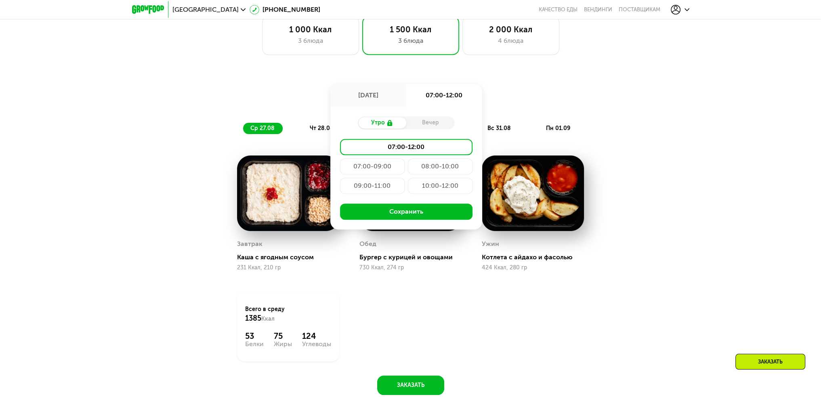
drag, startPoint x: 420, startPoint y: 129, endPoint x: 394, endPoint y: 117, distance: 28.4
click at [420, 128] on div "Вечер" at bounding box center [431, 122] width 48 height 11
click at [361, 101] on div "29 авг, пт" at bounding box center [369, 95] width 76 height 23
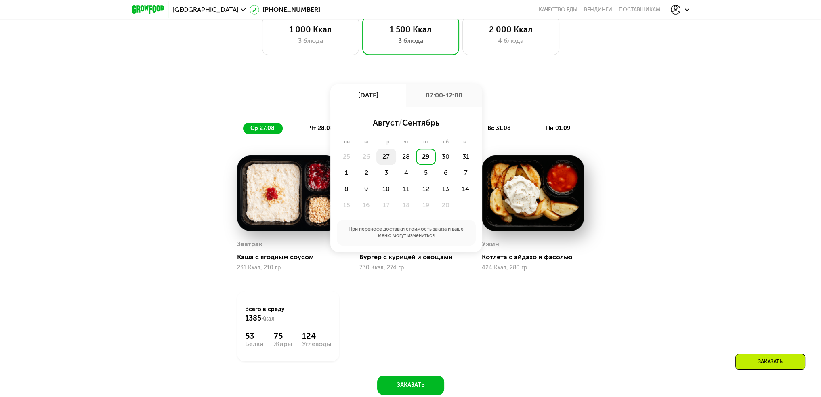
click at [396, 152] on div "27" at bounding box center [406, 157] width 20 height 16
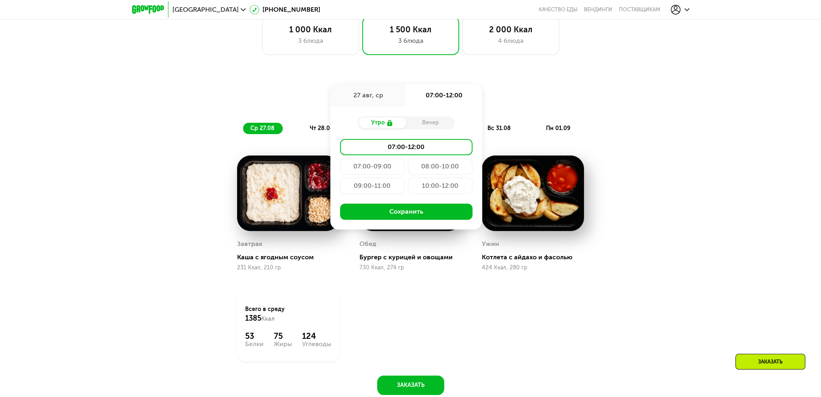
click at [599, 99] on div "Доставка: 27 авг, ср 27 авг, ср 07:00-12:00 Утро Вечер 07:00-12:00 07:00-09:00 …" at bounding box center [411, 96] width 478 height 19
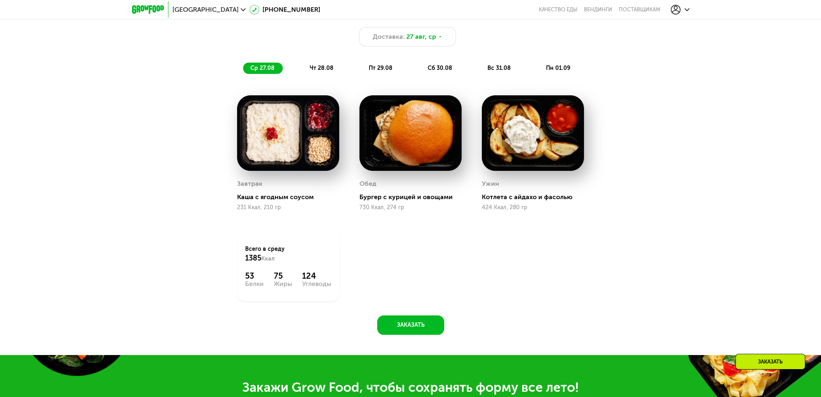
scroll to position [895, 0]
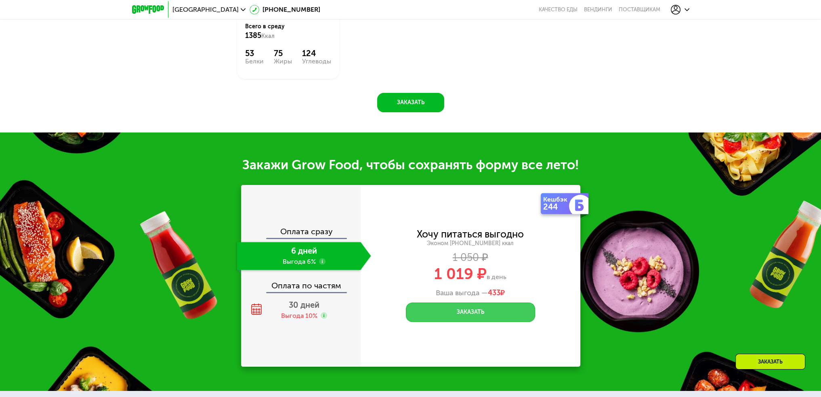
click at [480, 318] on button "Заказать" at bounding box center [470, 312] width 129 height 19
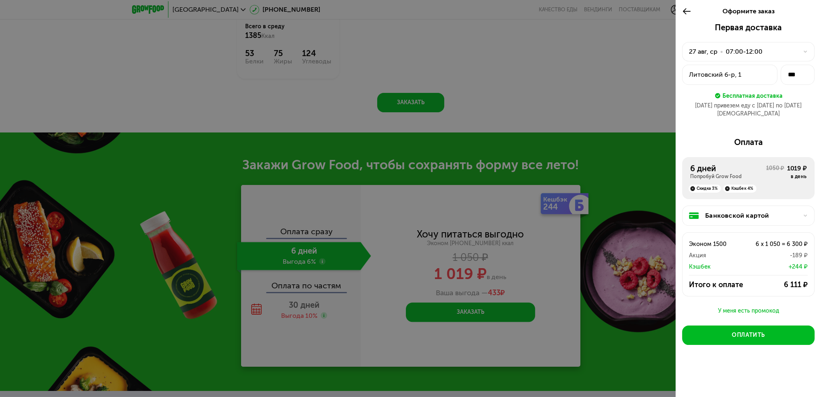
click at [760, 50] on div "07:00-12:00" at bounding box center [744, 52] width 37 height 10
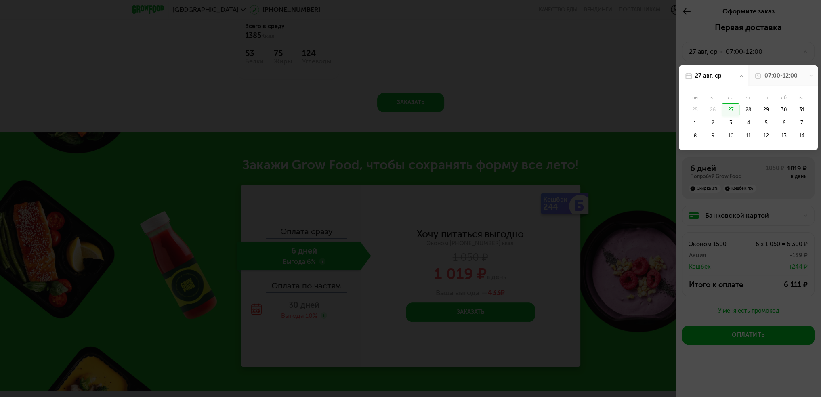
click at [734, 110] on div "27" at bounding box center [731, 109] width 18 height 13
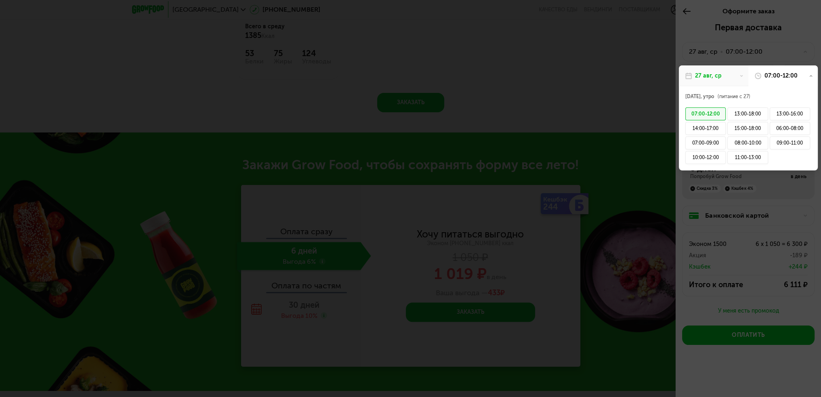
click at [770, 94] on div "27 авг, утро (питание с 27)" at bounding box center [749, 96] width 126 height 10
click at [750, 159] on div "11:00-13:00" at bounding box center [748, 157] width 40 height 13
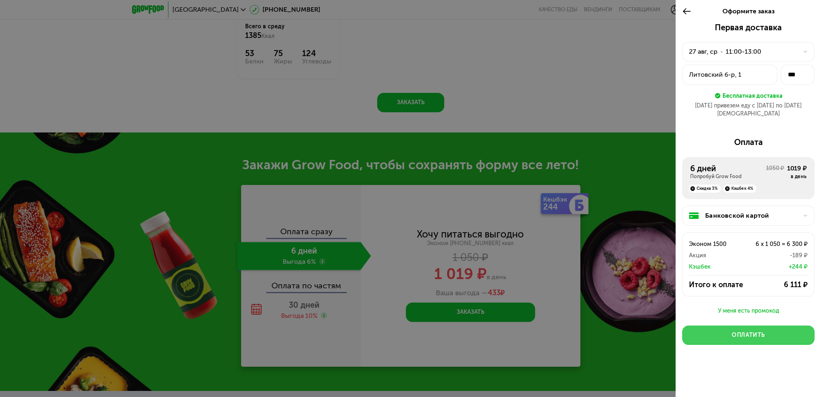
click at [761, 331] on div "Оплатить" at bounding box center [748, 335] width 33 height 8
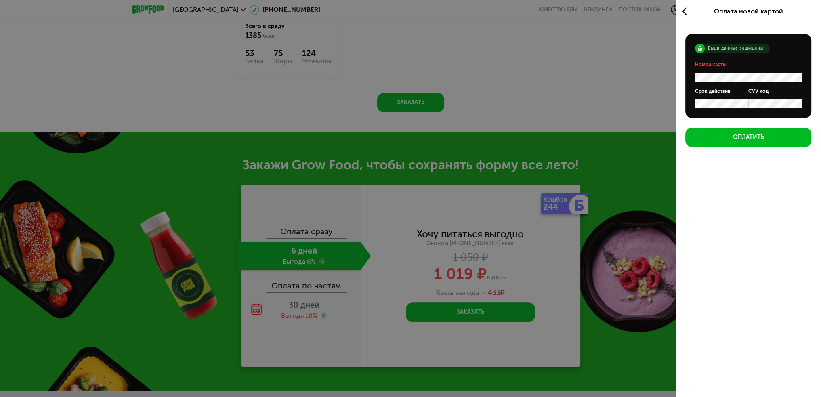
click at [714, 83] on form "Ваши данные защищены Номер карты Срок действия CVV код" at bounding box center [749, 76] width 126 height 84
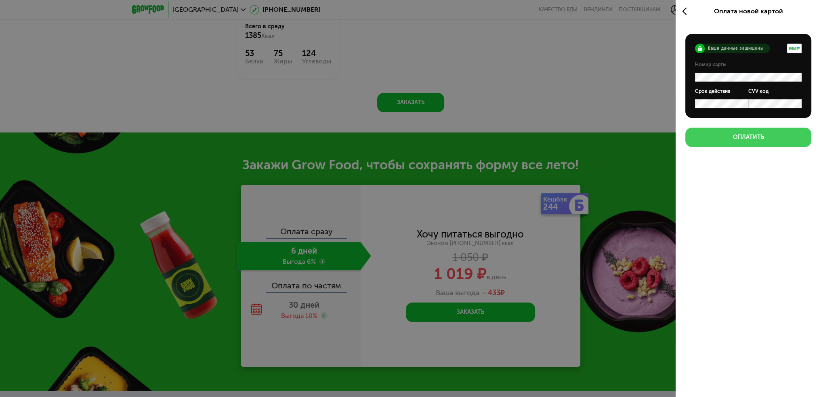
click at [734, 135] on div "Оплатить" at bounding box center [748, 137] width 31 height 8
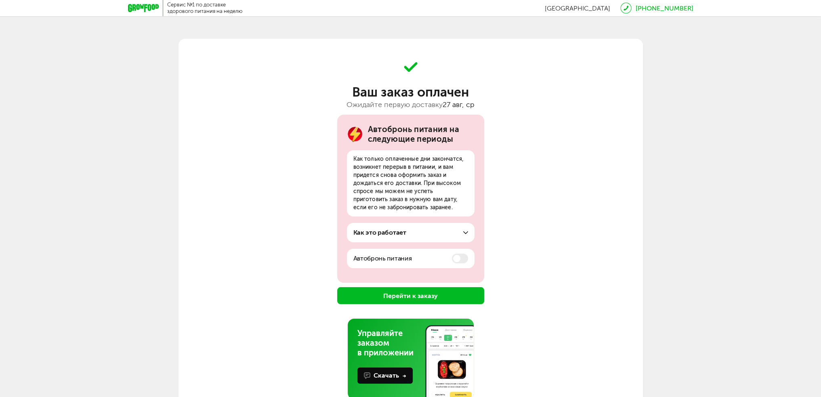
click at [459, 240] on div "Как это работает За несколько дней до конца вашего оплаченного периода мы брони…" at bounding box center [411, 232] width 128 height 19
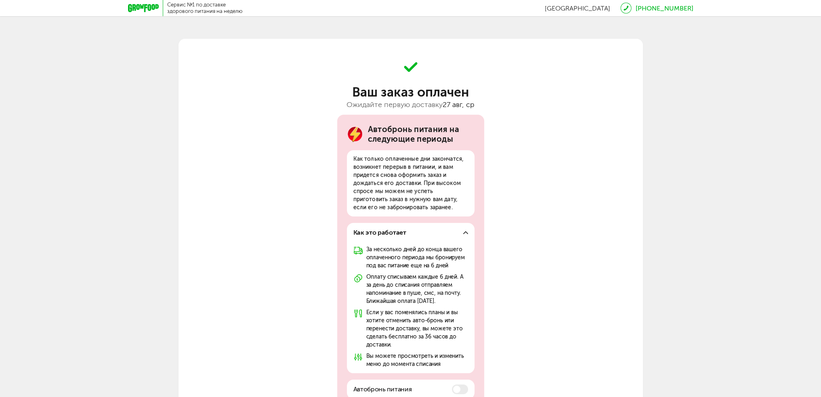
click at [465, 238] on div "Как это работает" at bounding box center [411, 233] width 115 height 10
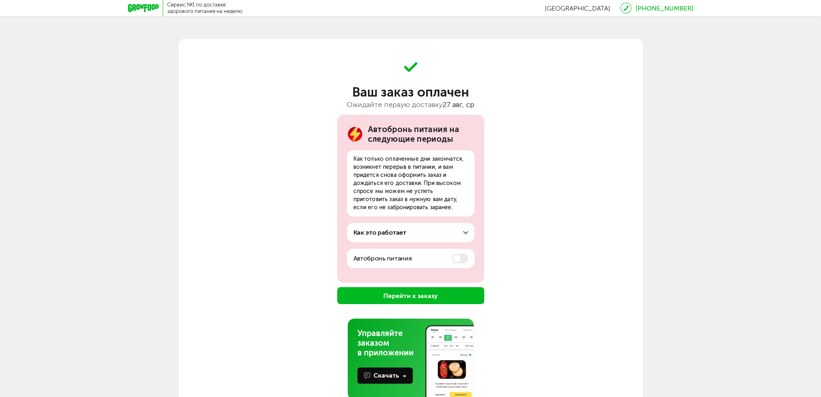
click at [450, 297] on button "Перейти к заказу" at bounding box center [410, 295] width 147 height 17
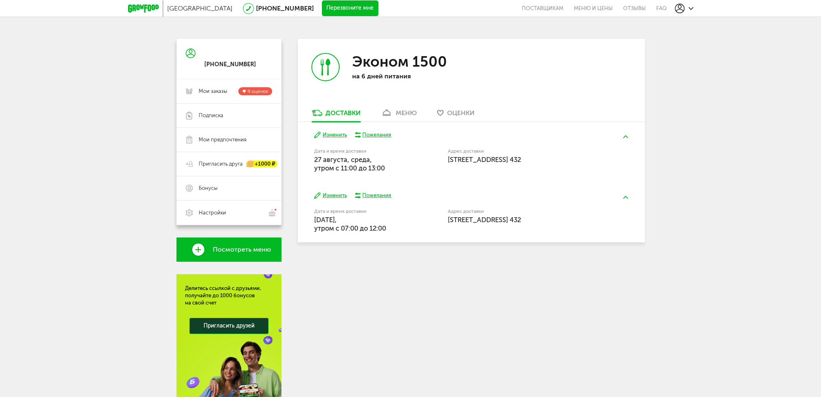
click at [395, 112] on link "меню" at bounding box center [399, 115] width 44 height 13
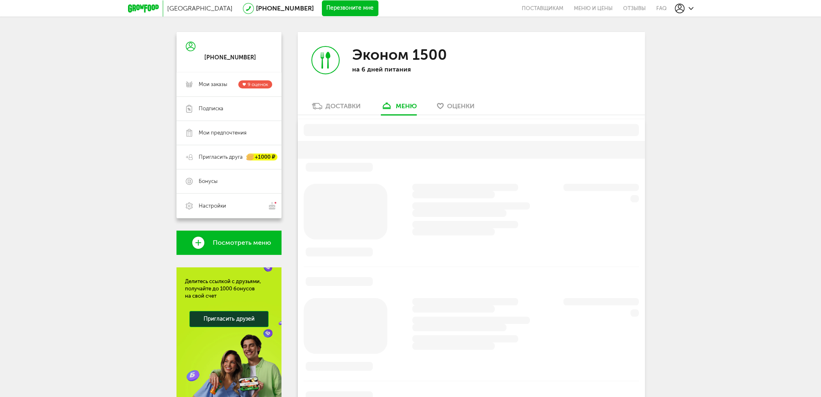
scroll to position [19, 0]
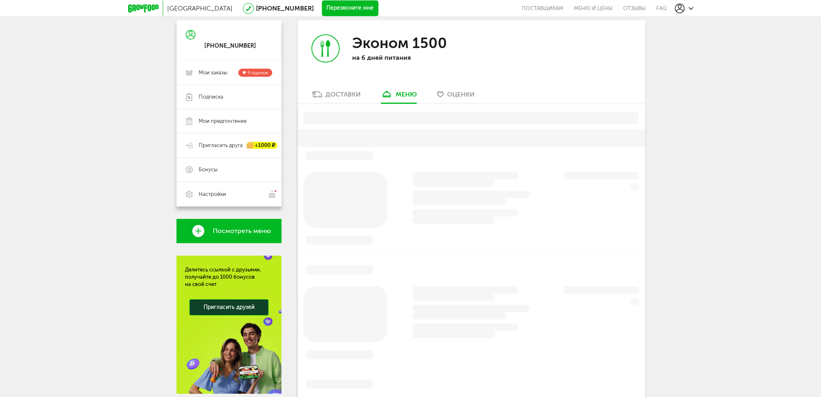
click at [343, 91] on div "Доставки" at bounding box center [343, 95] width 35 height 8
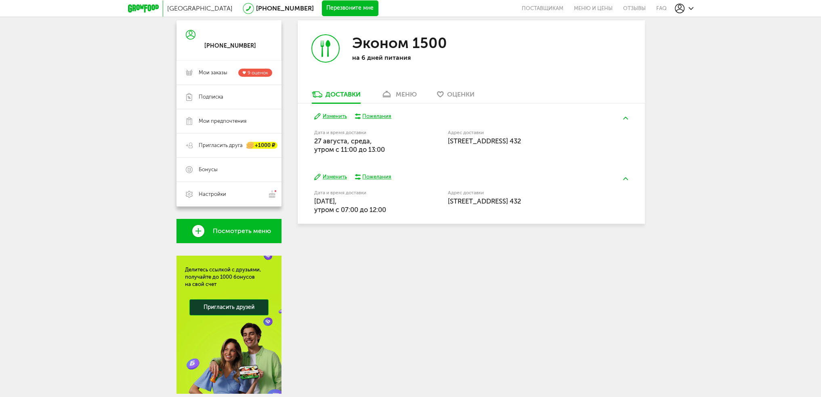
click at [388, 93] on icon at bounding box center [387, 94] width 12 height 7
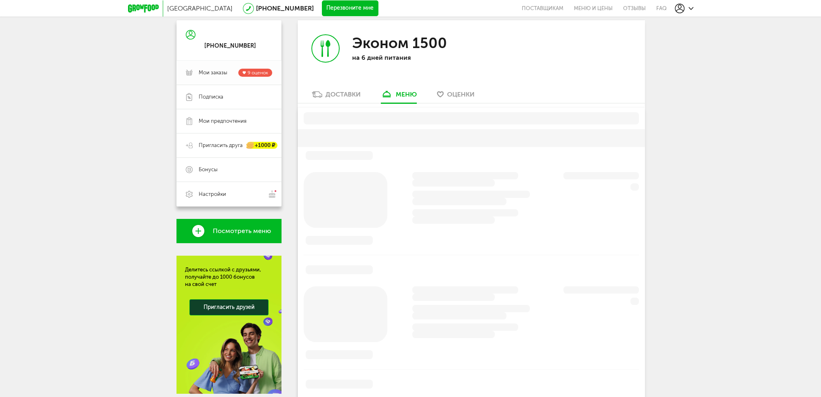
click at [225, 76] on span "Мои заказы" at bounding box center [213, 72] width 29 height 7
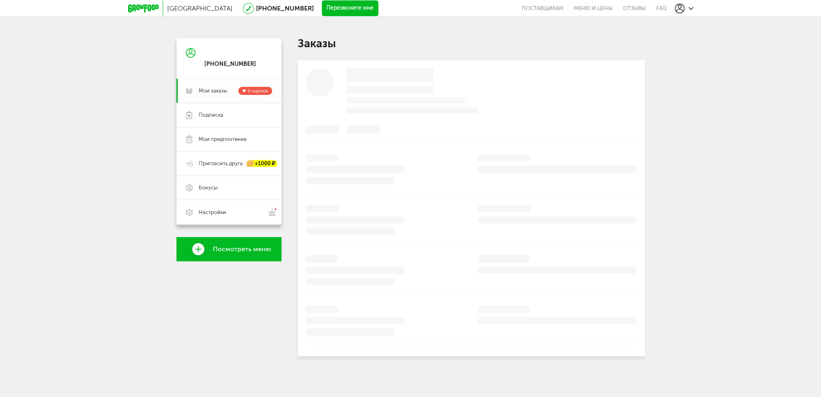
scroll to position [19, 0]
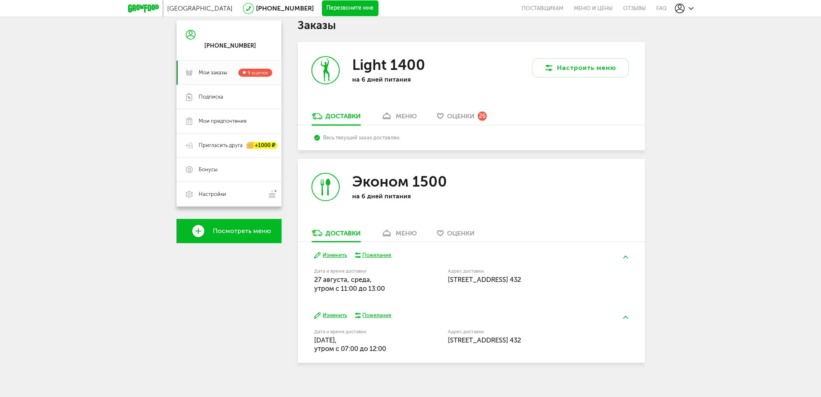
click at [398, 117] on div "меню" at bounding box center [406, 116] width 21 height 8
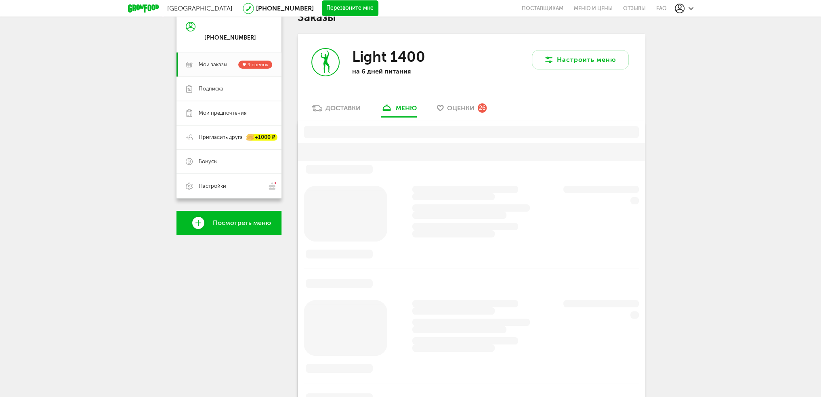
scroll to position [40, 0]
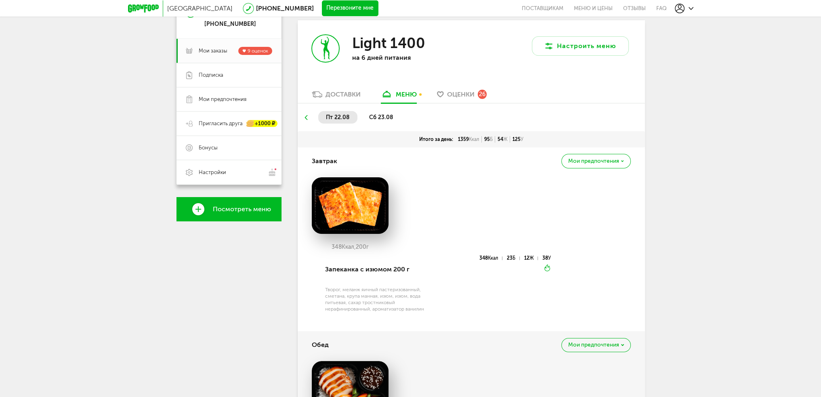
click at [343, 96] on div "Доставки" at bounding box center [343, 95] width 35 height 8
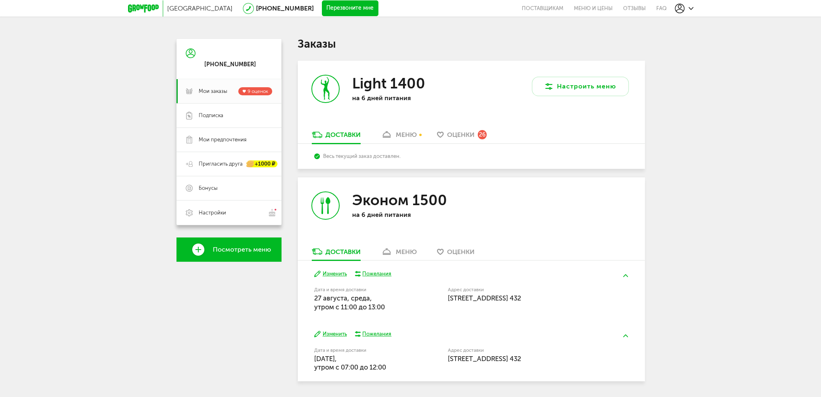
click at [149, 7] on icon at bounding box center [143, 8] width 31 height 8
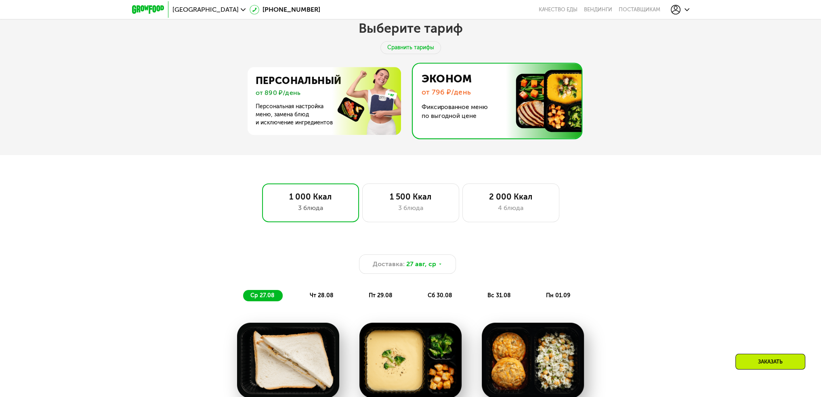
scroll to position [647, 0]
